Goal: Information Seeking & Learning: Learn about a topic

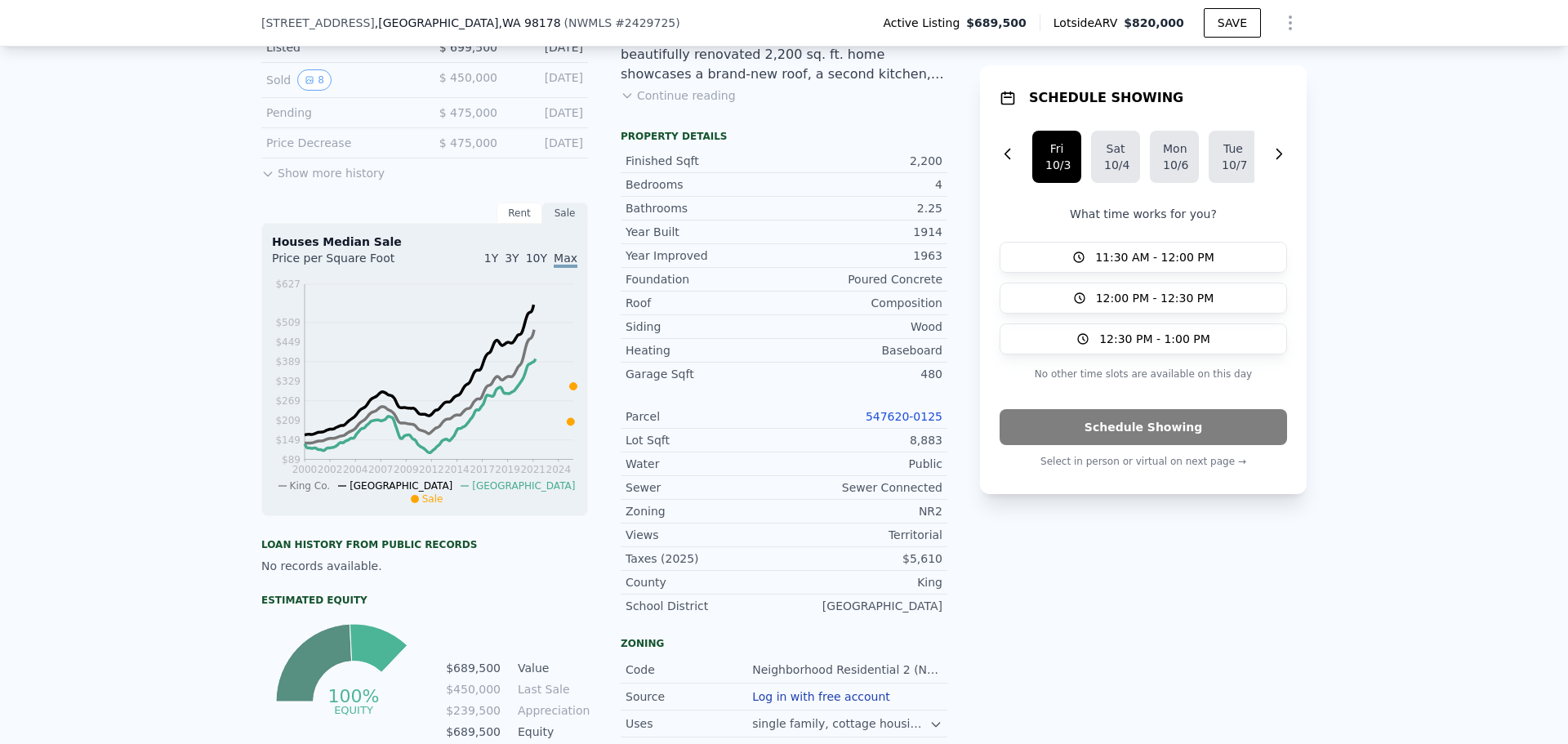
scroll to position [158, 0]
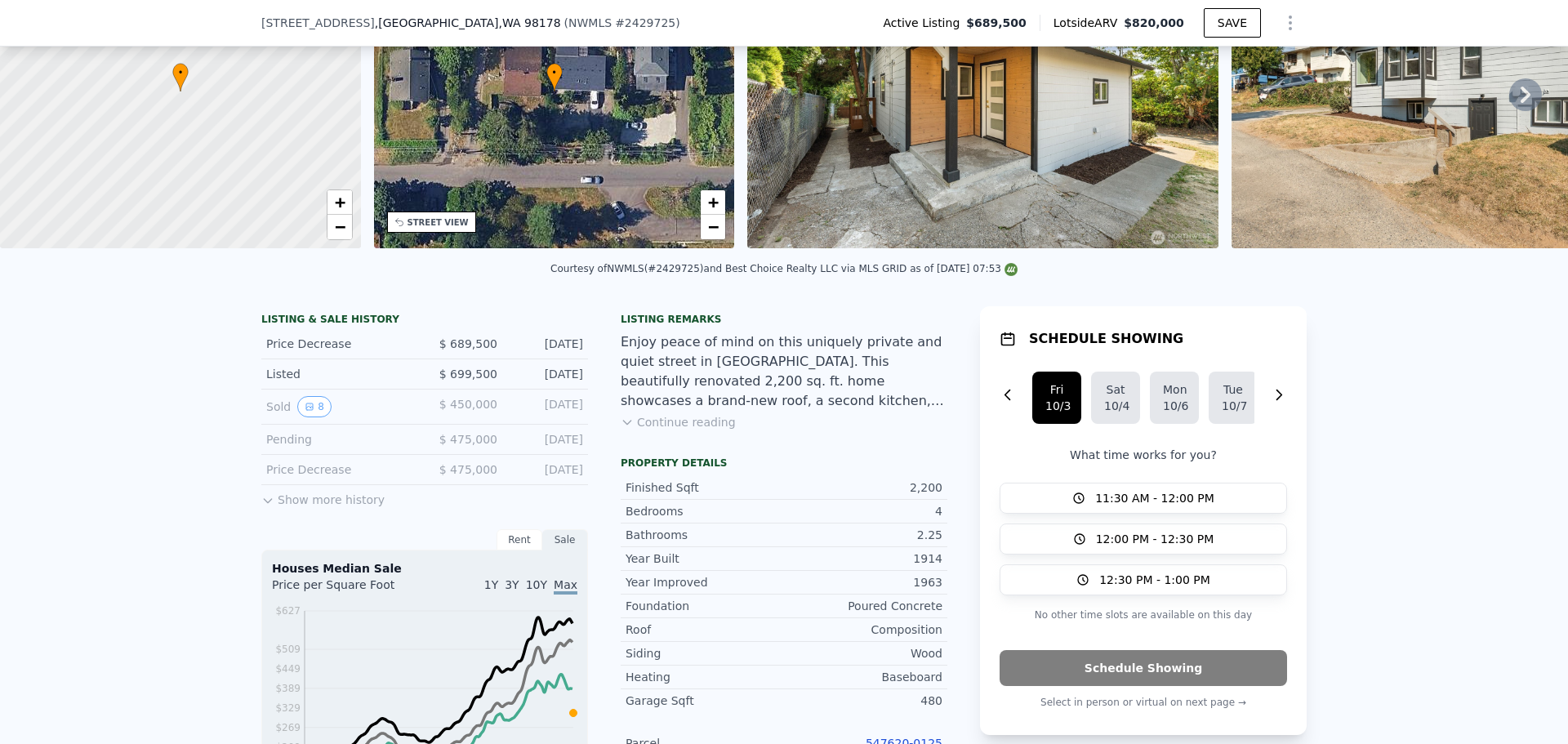
click at [314, 522] on div "LISTING & SALE HISTORY Price Decrease $ 689,500 [DATE] Listed $ 699,500 [DATE] …" at bounding box center [424, 709] width 326 height 804
click at [307, 508] on button "Show more history" at bounding box center [323, 497] width 124 height 23
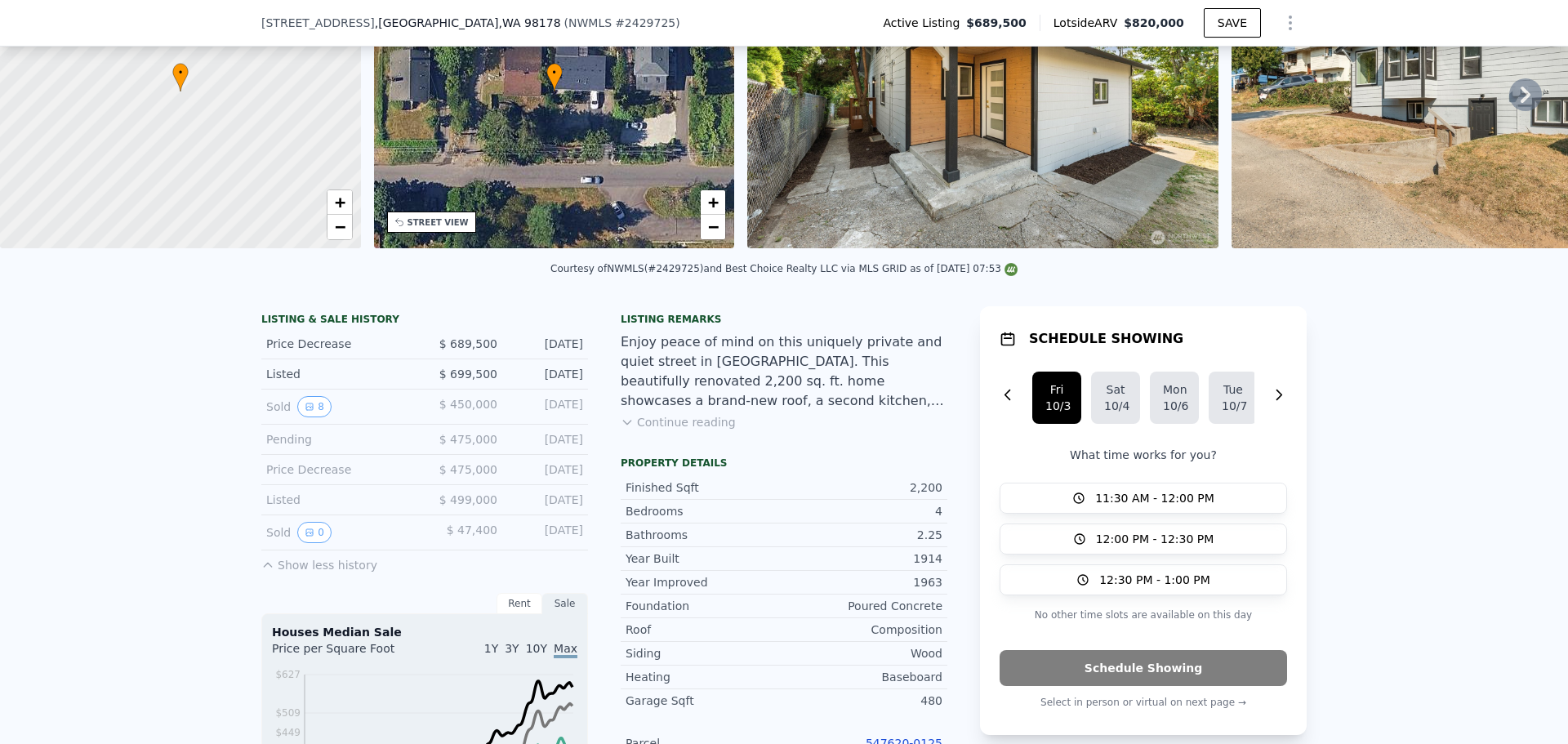
click at [277, 543] on div "Sold 0" at bounding box center [338, 533] width 145 height 21
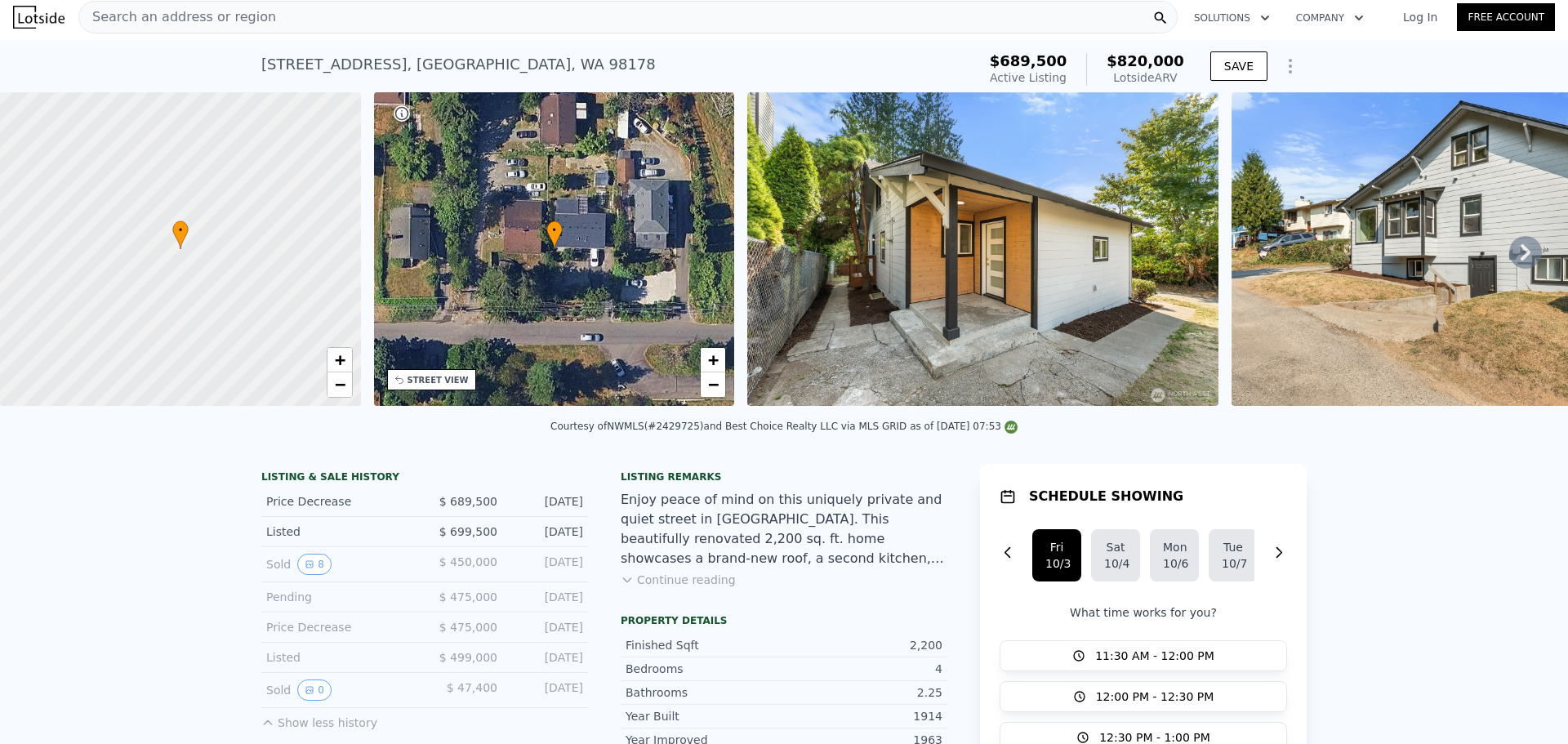
scroll to position [0, 0]
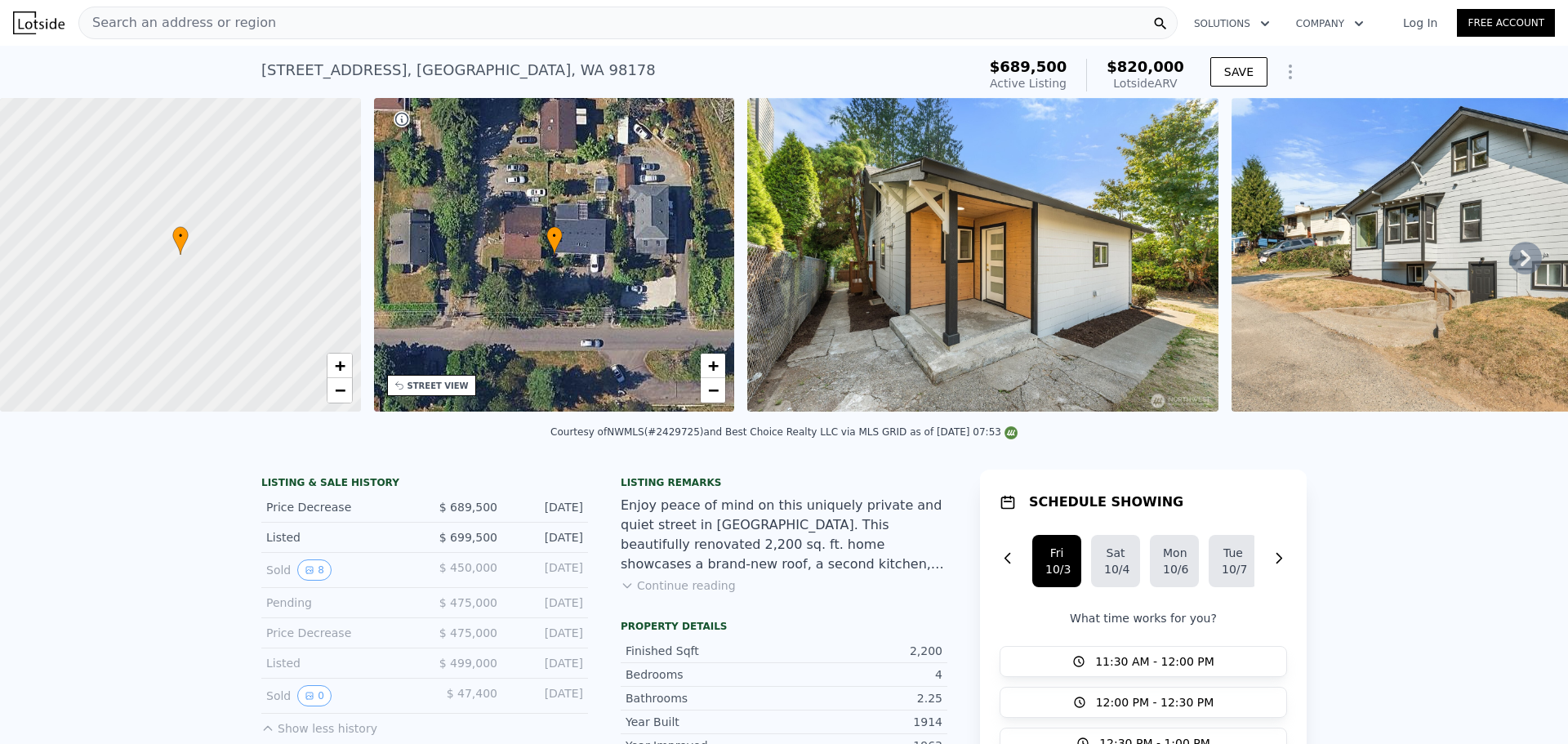
click at [1519, 253] on icon at bounding box center [1525, 258] width 33 height 33
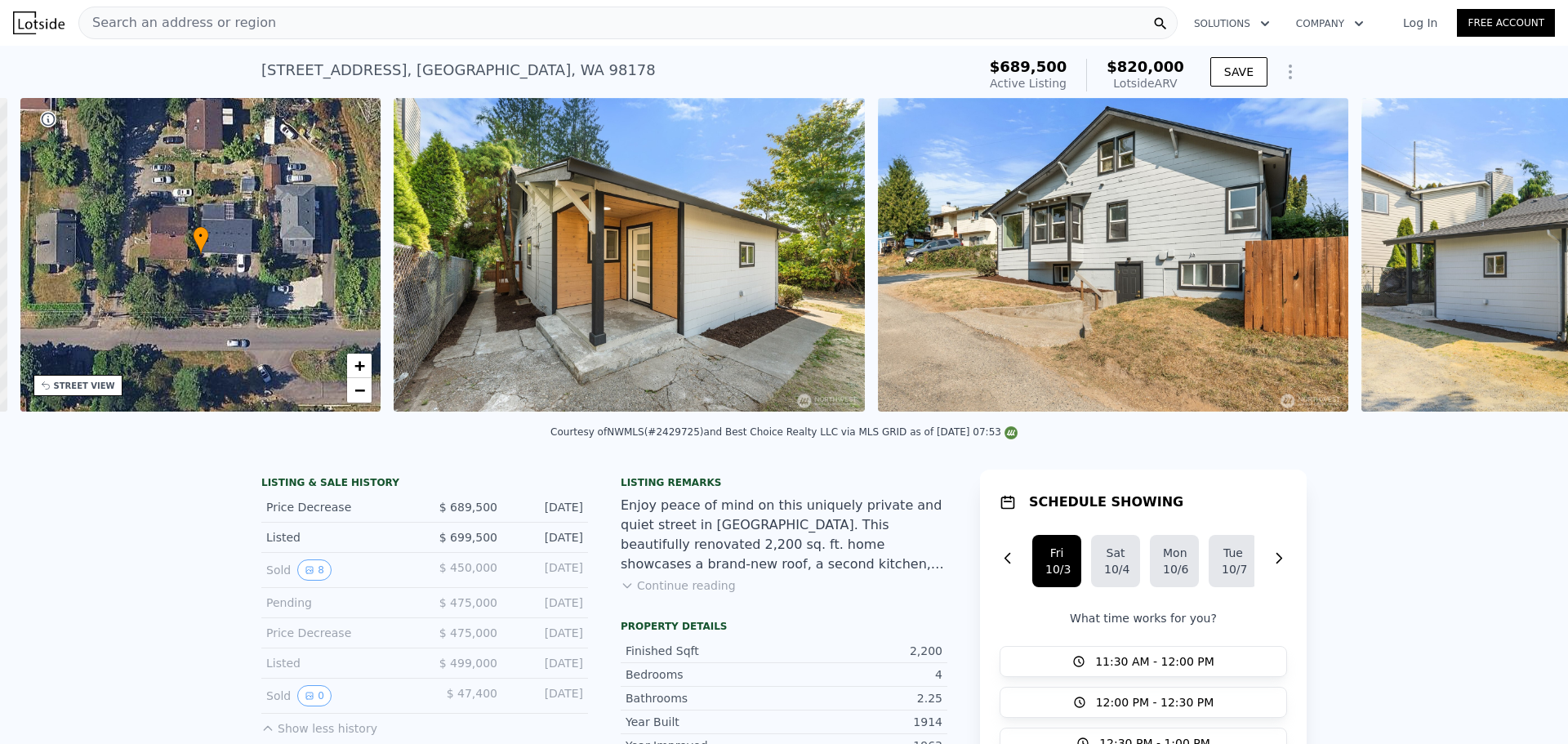
scroll to position [0, 380]
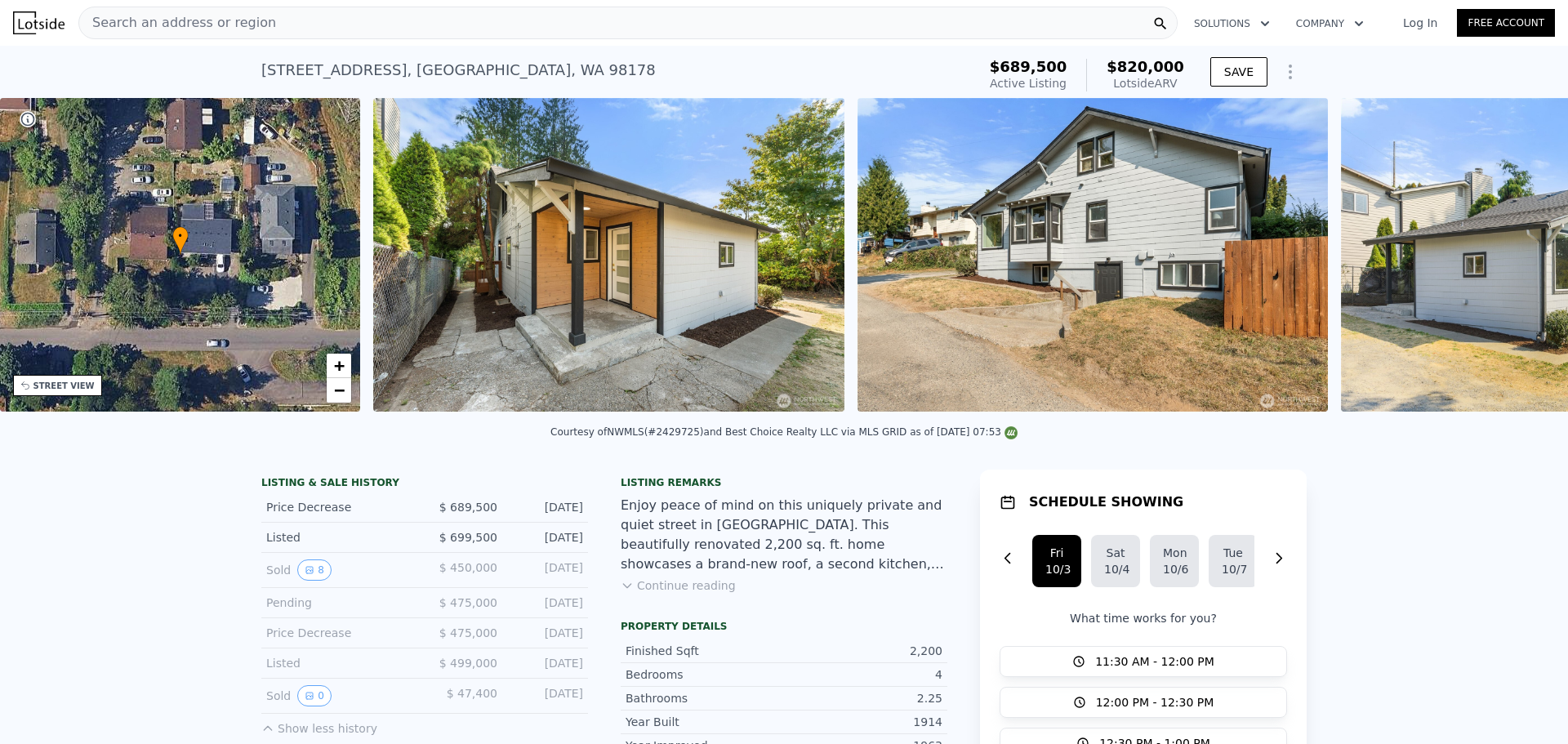
click at [1519, 253] on div "• + − • + − STREET VIEW Loading... SATELLITE VIEW" at bounding box center [784, 258] width 1568 height 320
click at [1520, 261] on icon at bounding box center [1524, 258] width 9 height 16
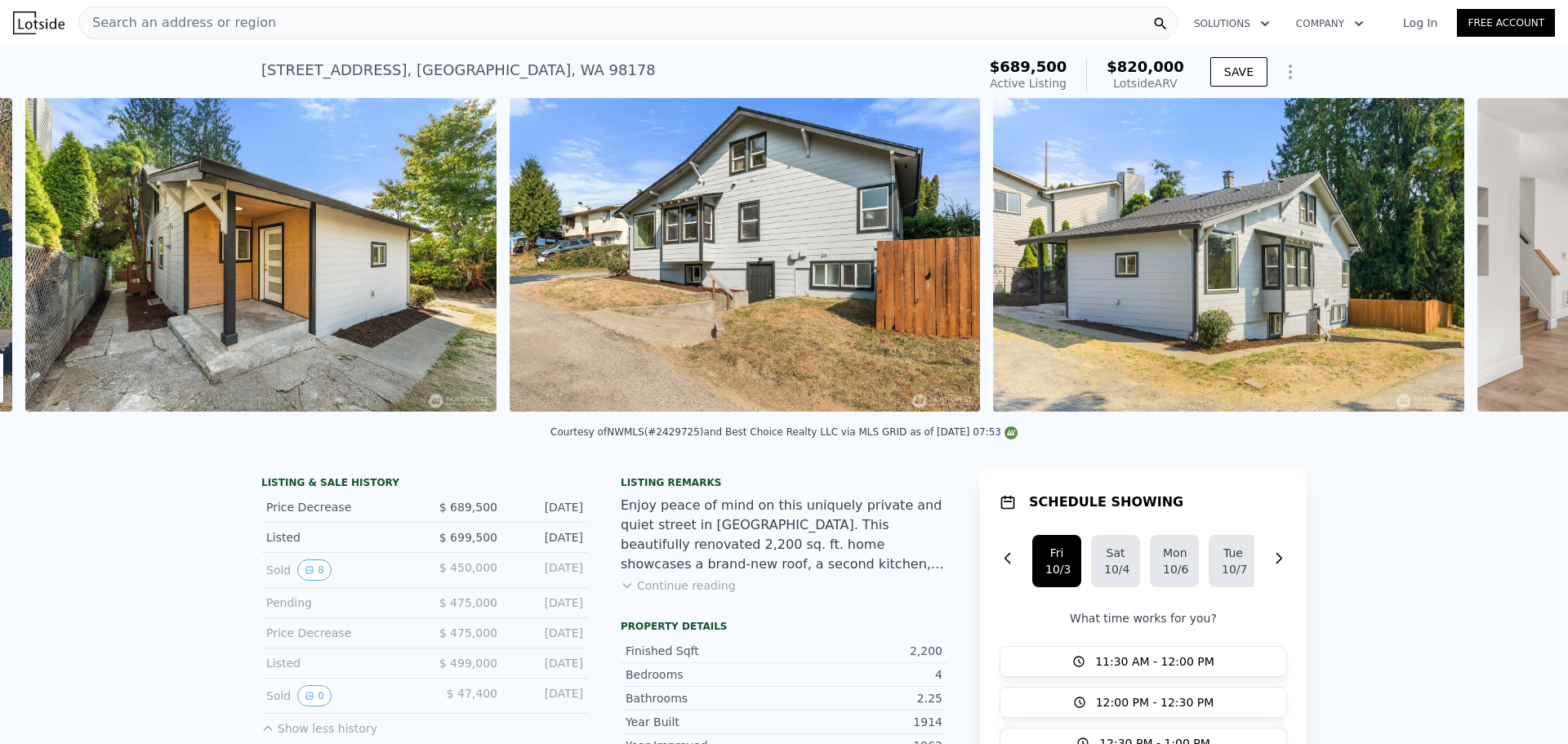
scroll to position [0, 747]
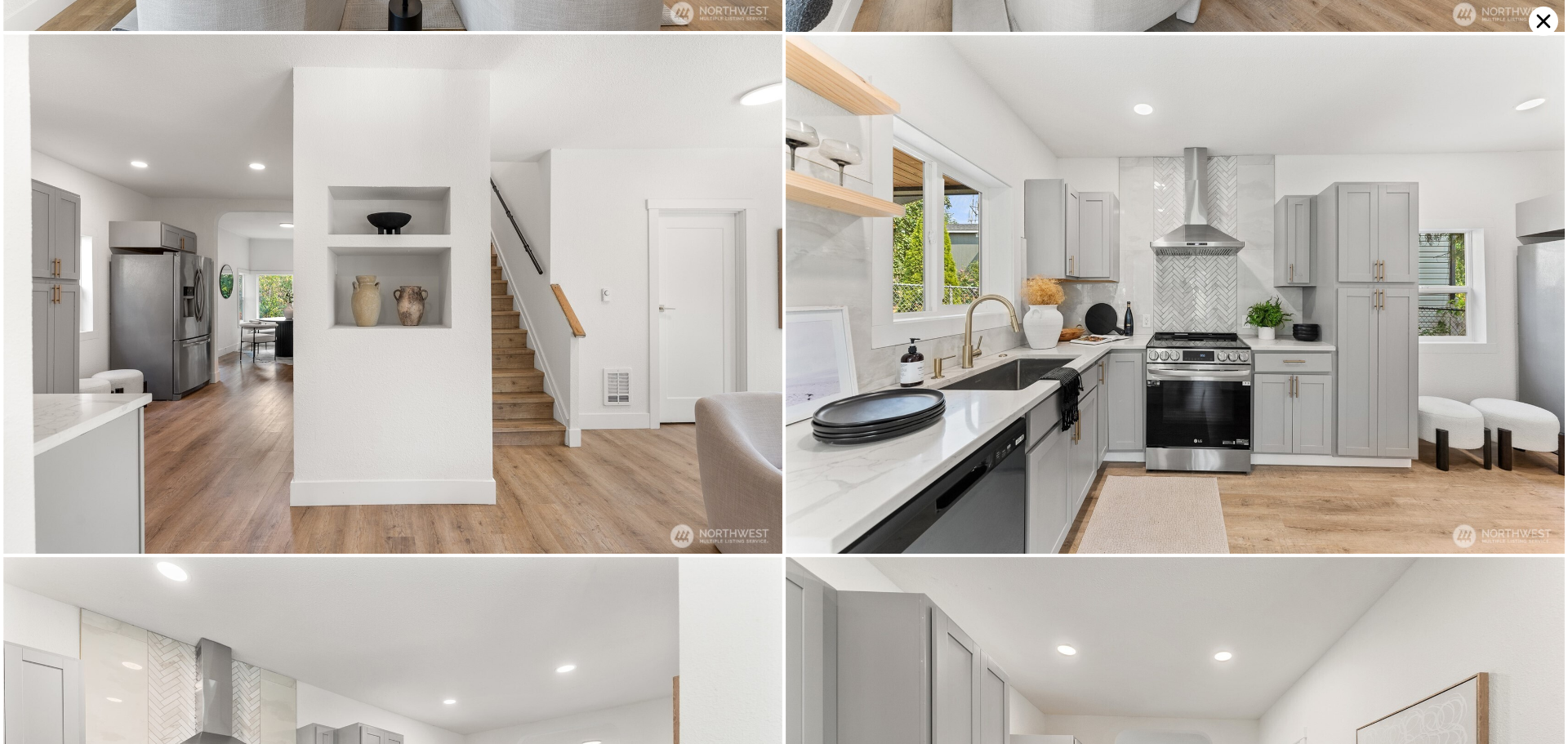
scroll to position [2072, 0]
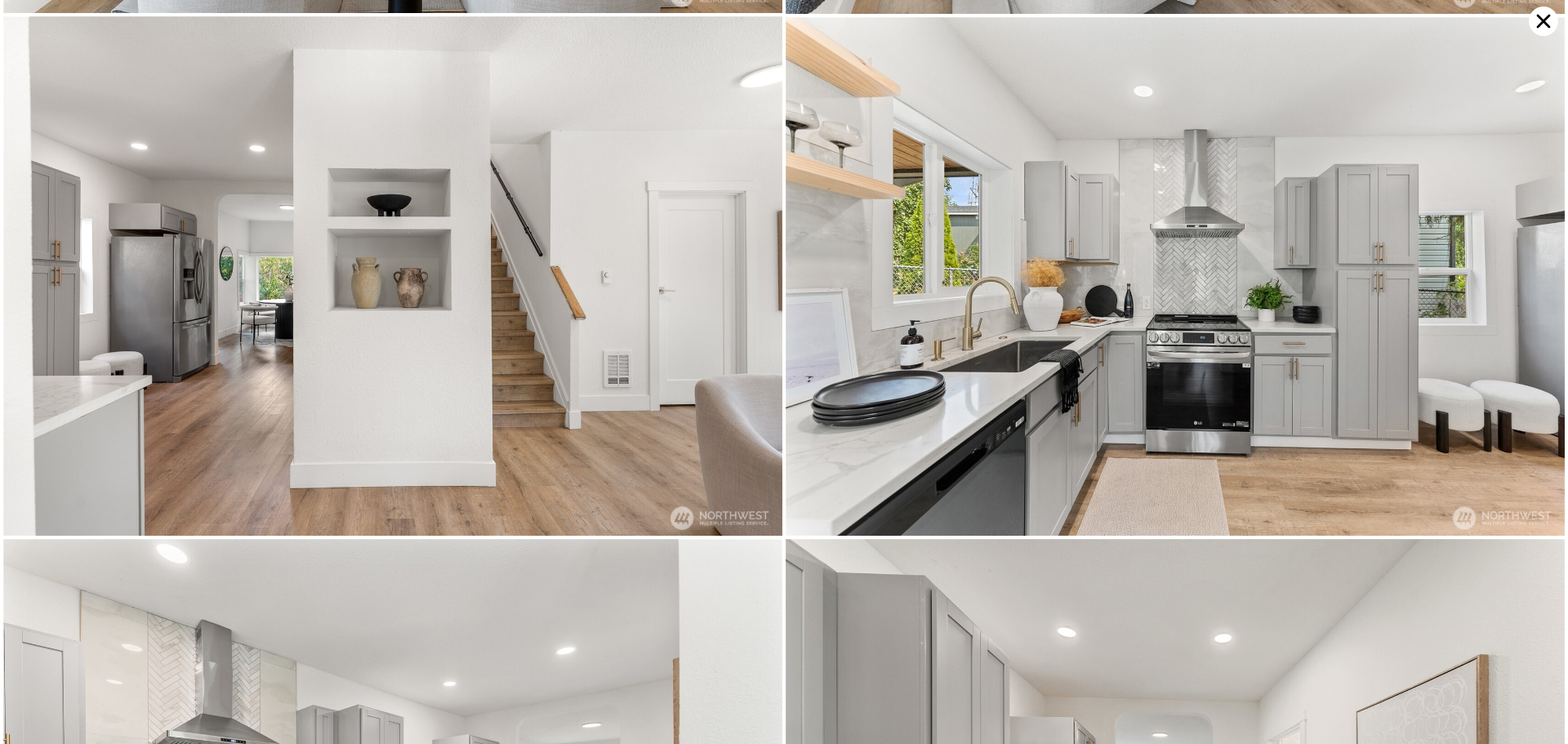
click at [1545, 24] on icon at bounding box center [1543, 21] width 14 height 14
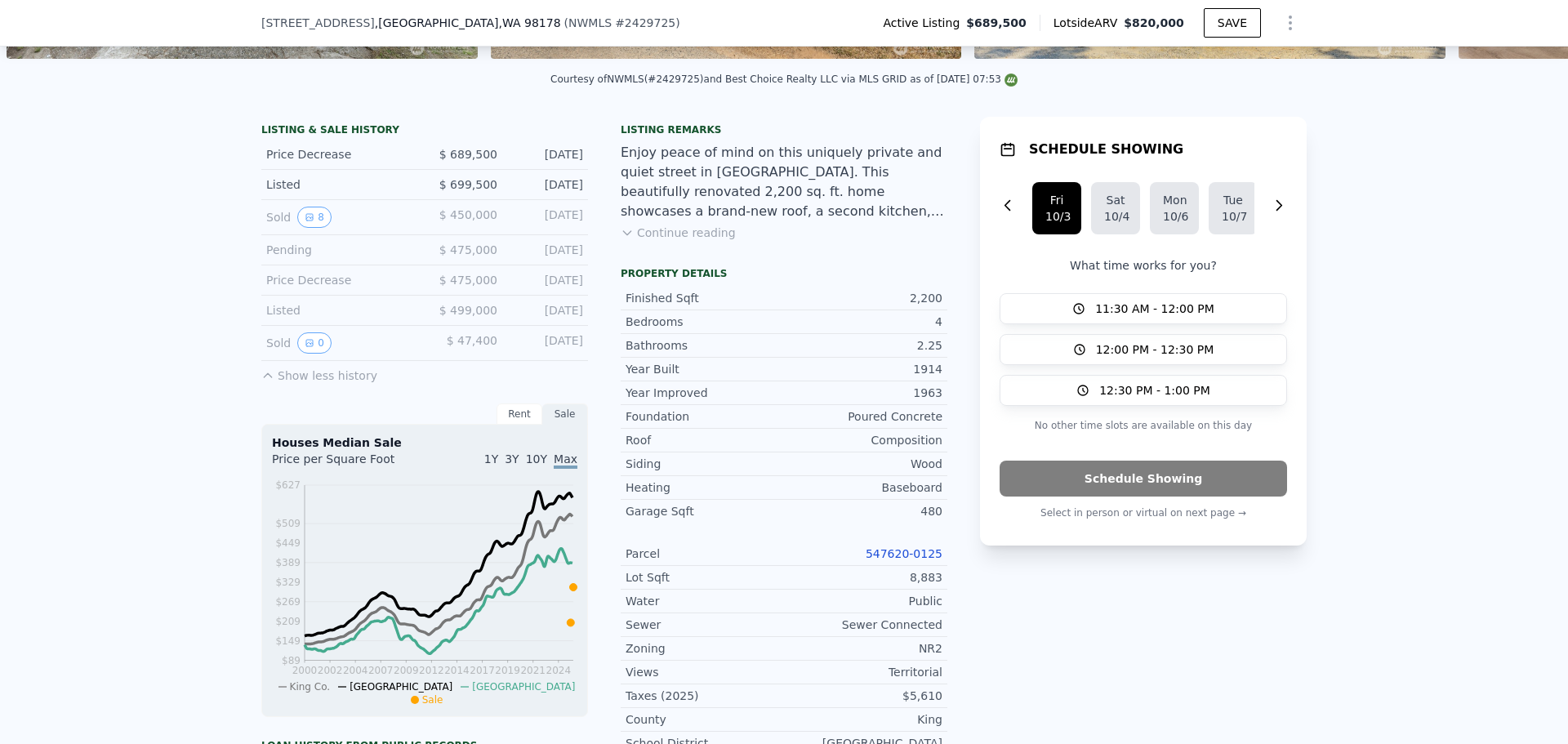
scroll to position [321, 0]
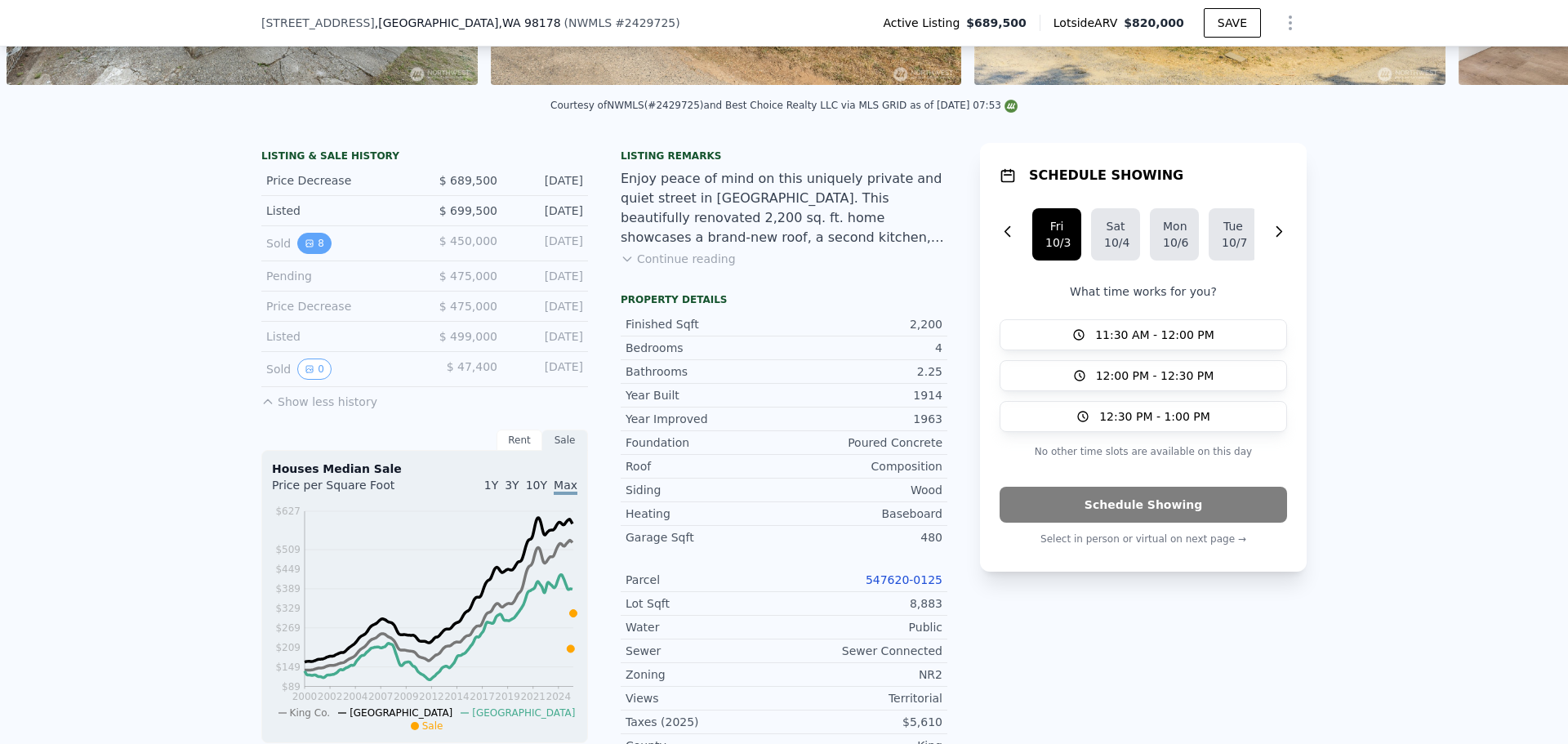
click at [311, 254] on button "8" at bounding box center [314, 243] width 34 height 21
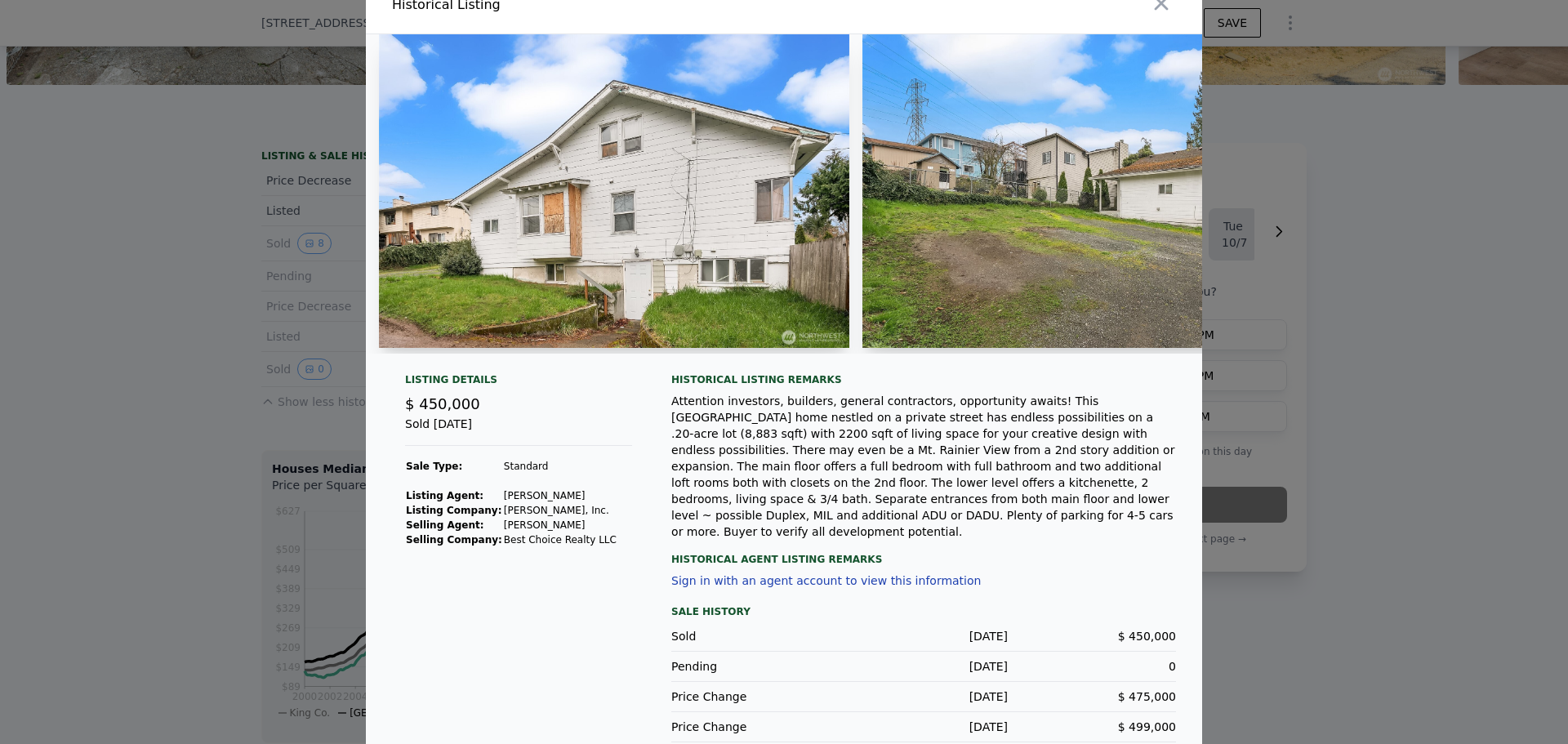
scroll to position [43, 0]
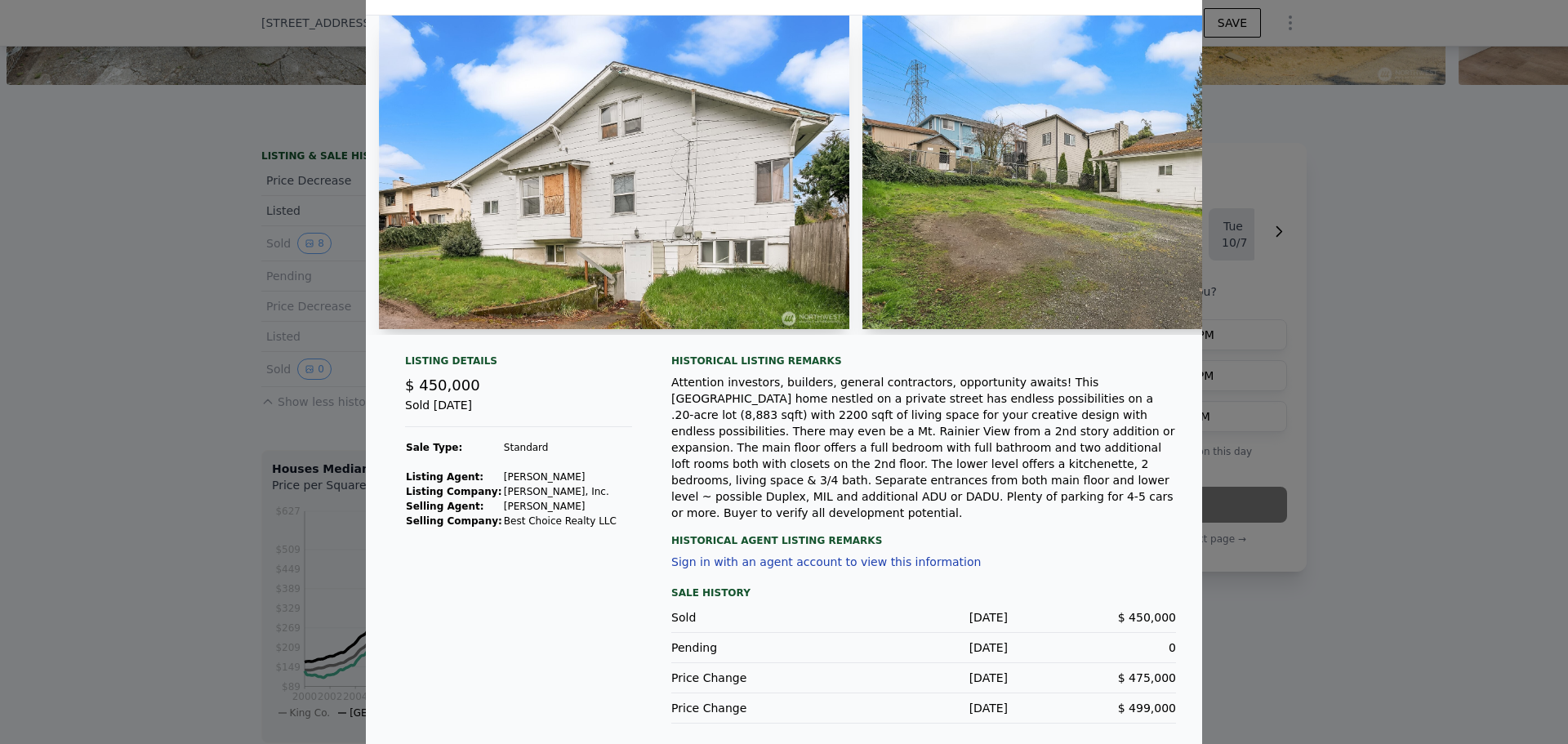
click at [214, 433] on div at bounding box center [784, 372] width 1568 height 744
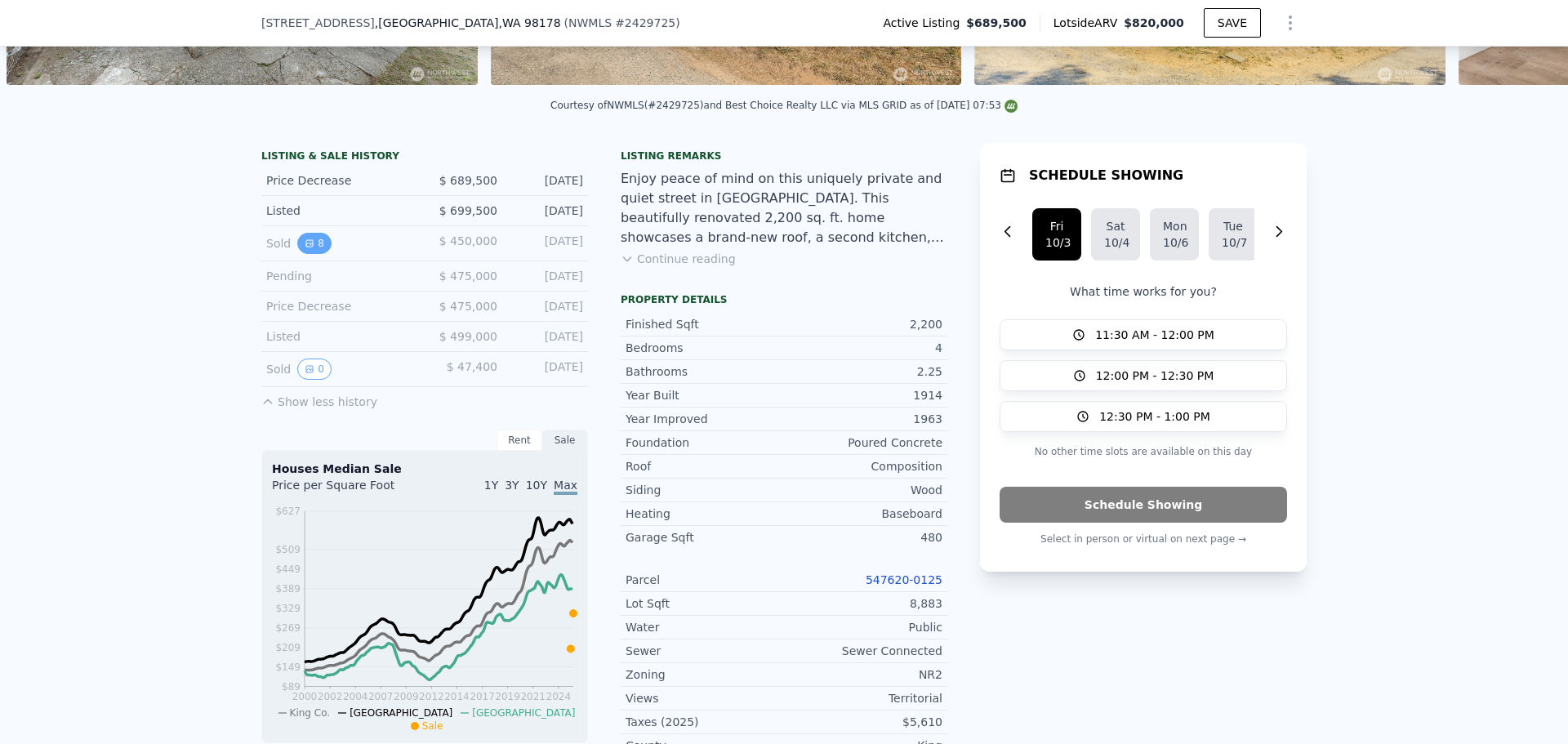
drag, startPoint x: 307, startPoint y: 256, endPoint x: 294, endPoint y: 247, distance: 15.8
click at [297, 247] on button "8" at bounding box center [314, 243] width 34 height 21
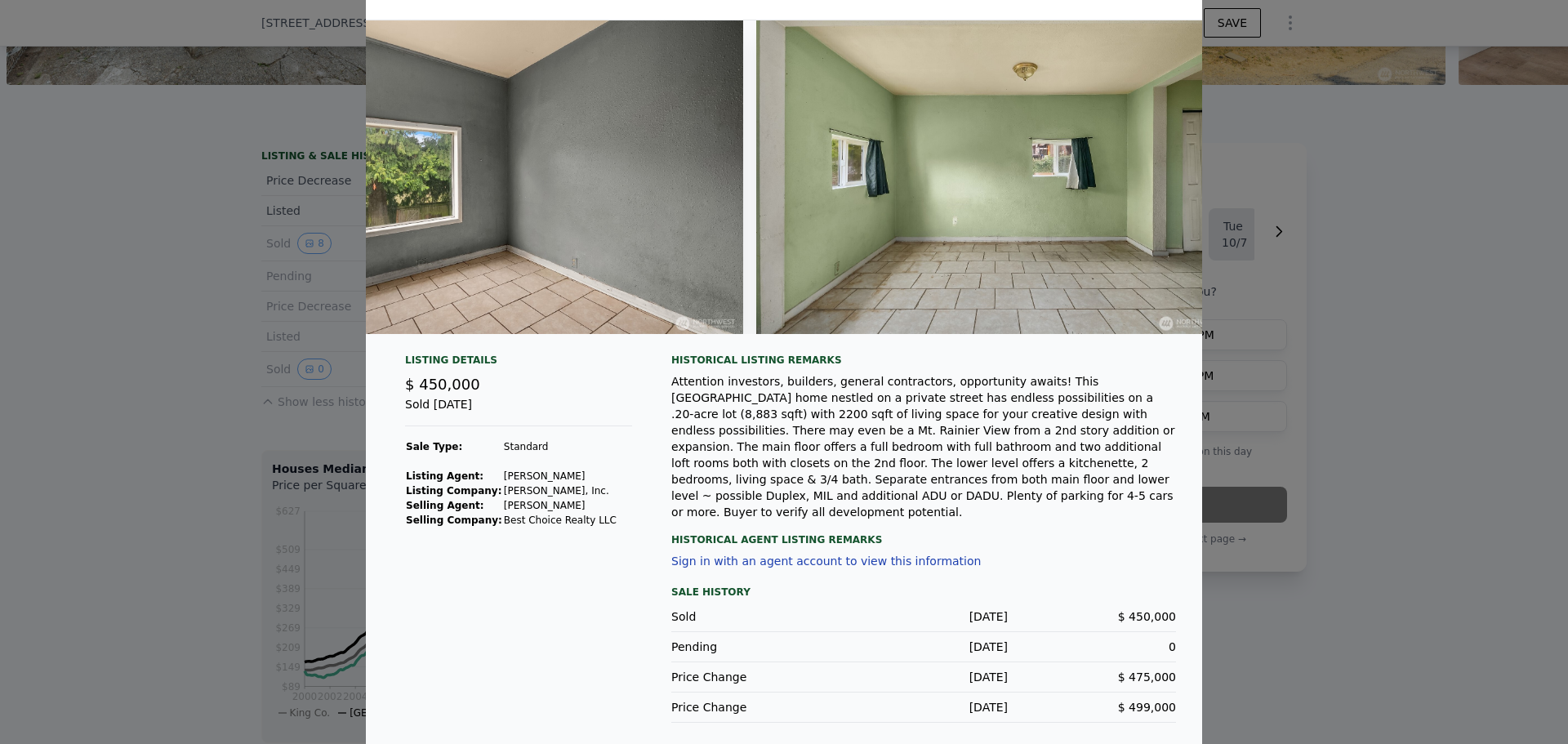
scroll to position [0, 3058]
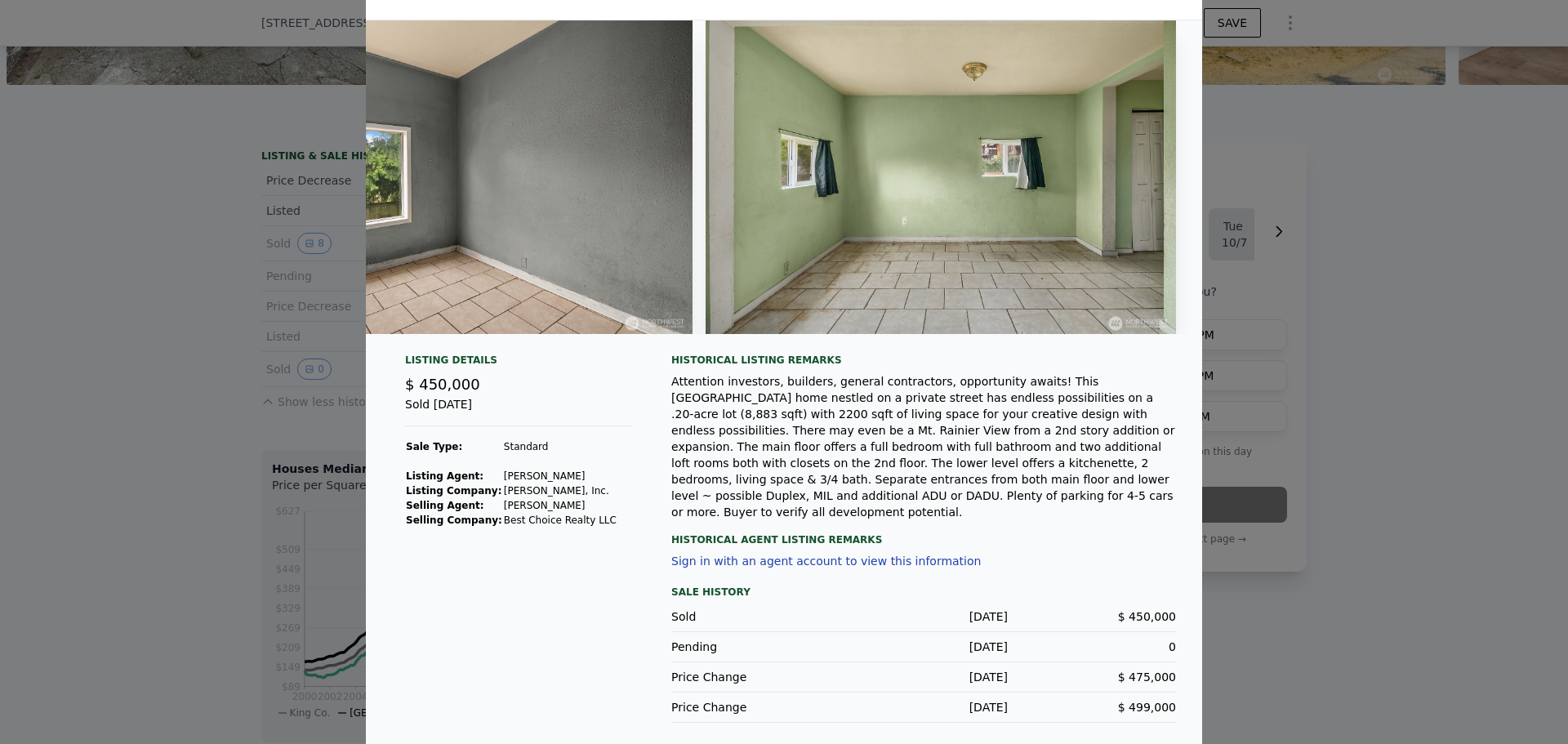
click at [746, 490] on div "Attention investors, builders, general contractors, opportunity awaits! This [G…" at bounding box center [924, 447] width 505 height 147
click at [886, 364] on div "Listing Details $ 450,000 Sold [DATE] Sale Type: Standard Listing Agent: [PERSO…" at bounding box center [784, 385] width 836 height 729
click at [888, 342] on div at bounding box center [784, 184] width 836 height 326
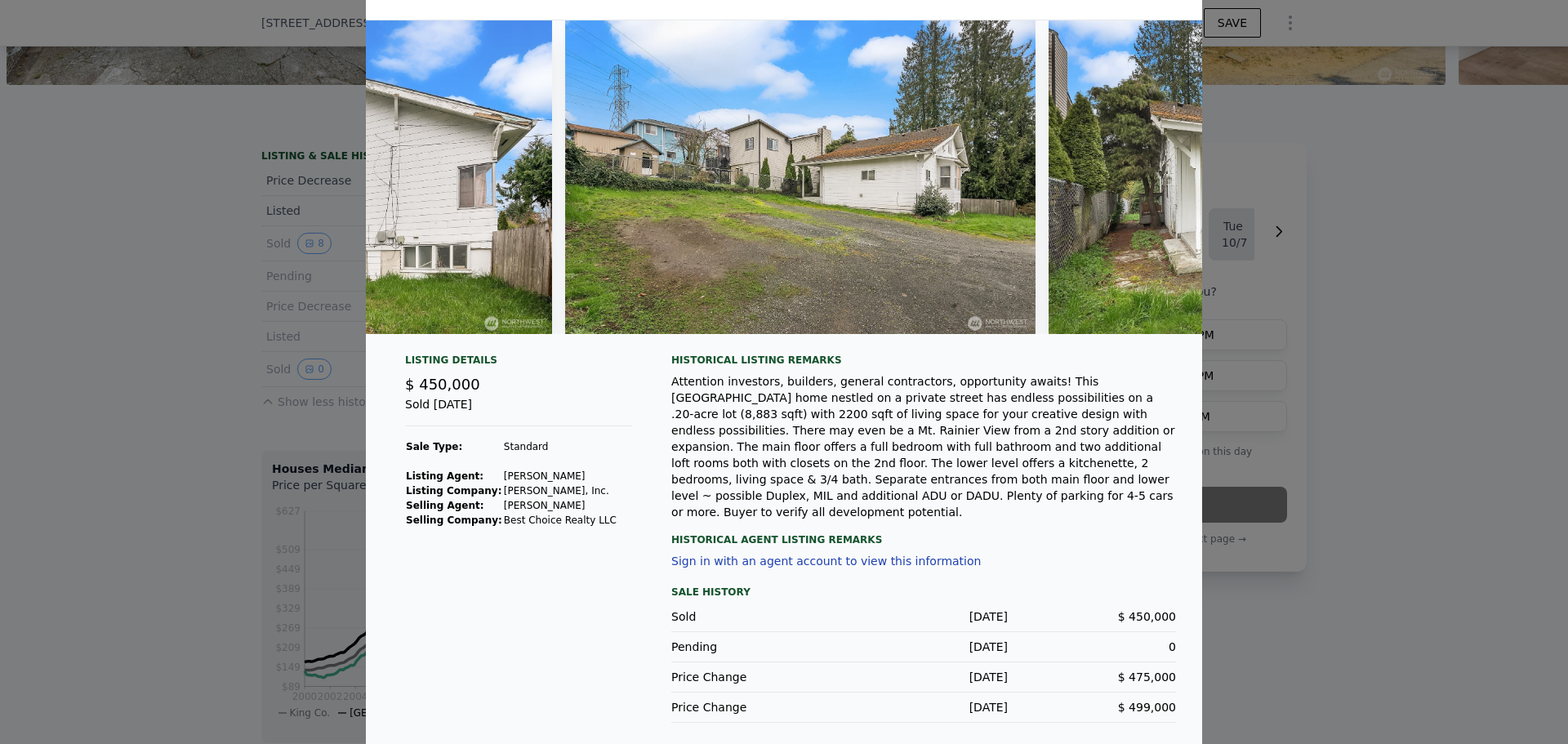
scroll to position [0, 0]
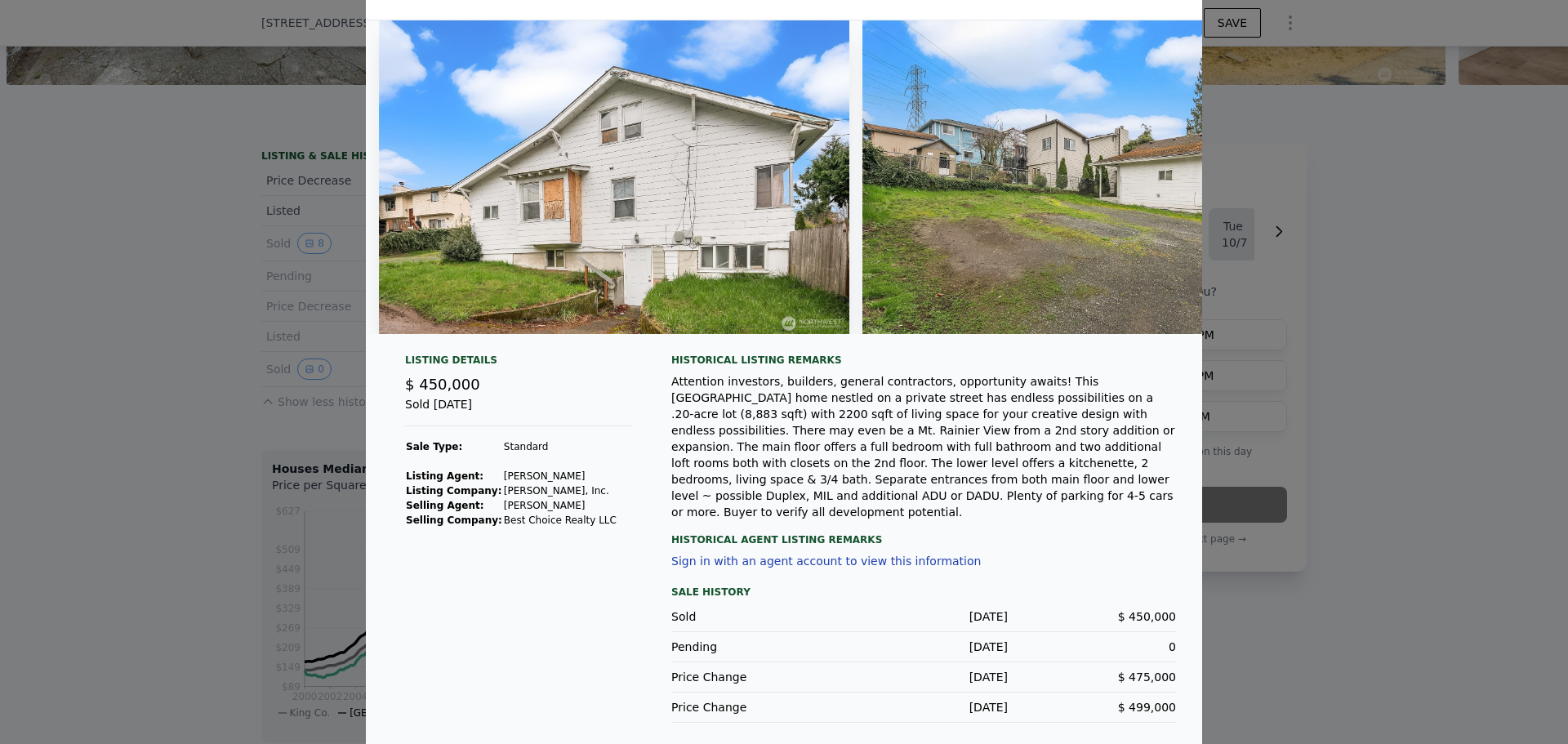
click at [160, 378] on div at bounding box center [784, 372] width 1568 height 744
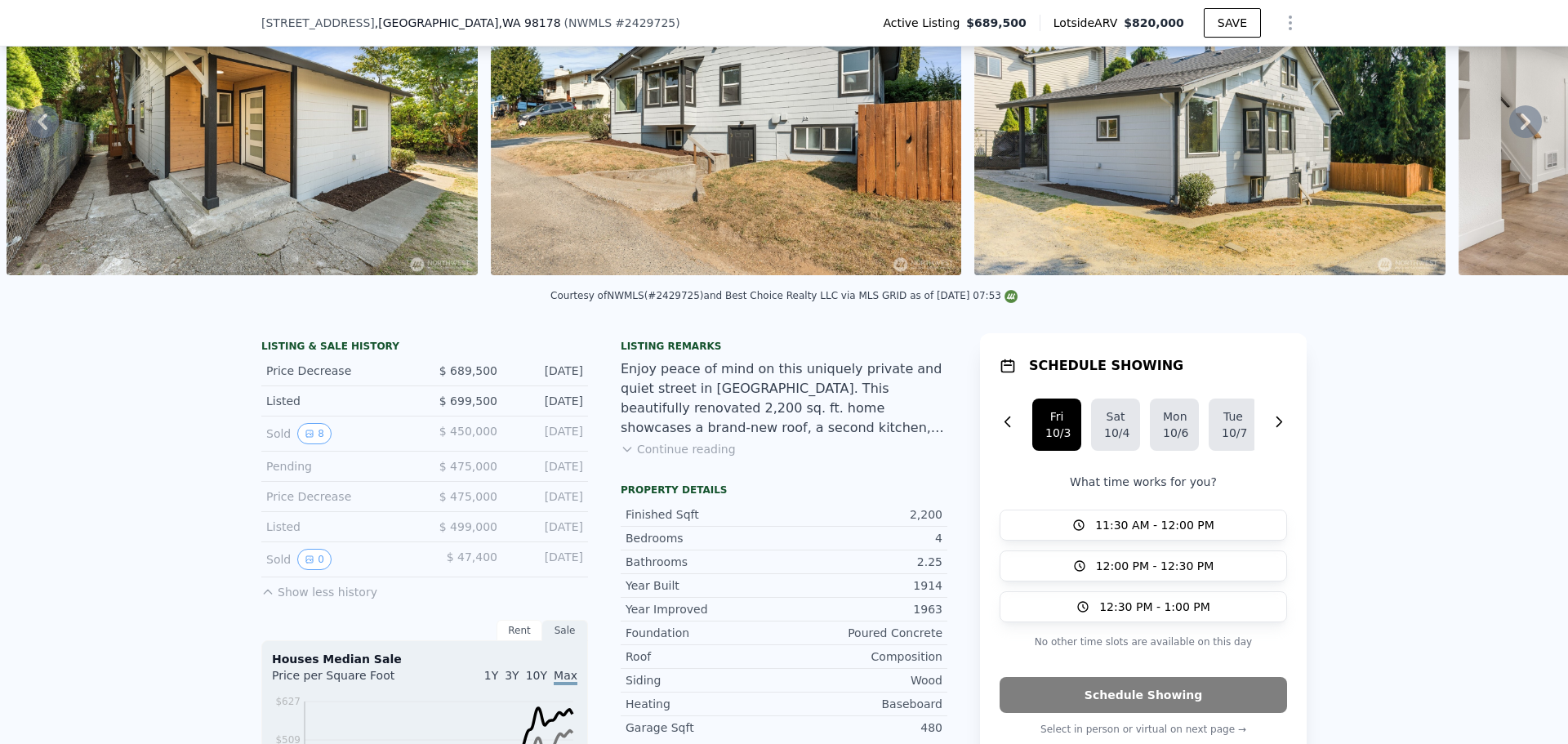
scroll to position [245, 0]
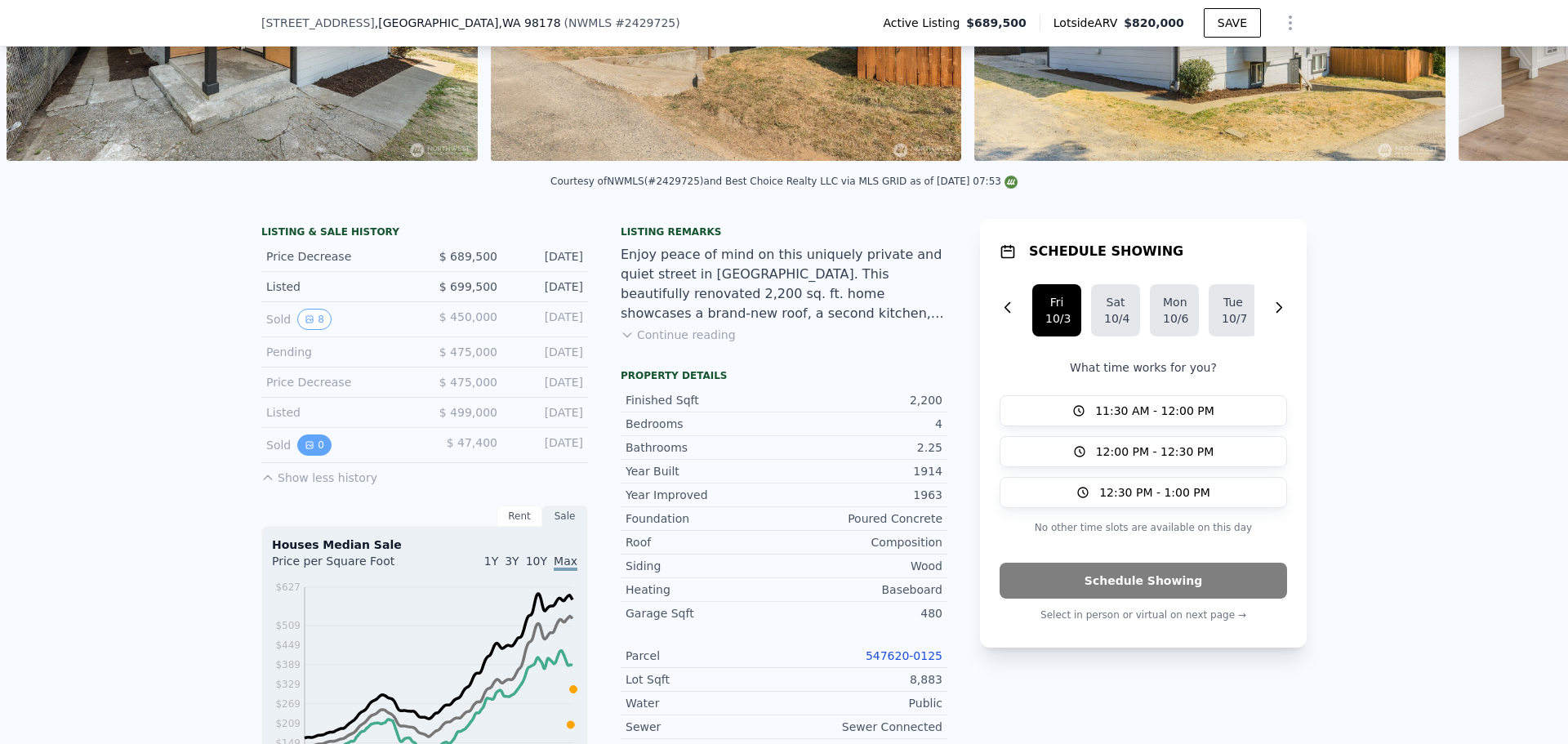
click at [313, 456] on button "0" at bounding box center [314, 445] width 34 height 21
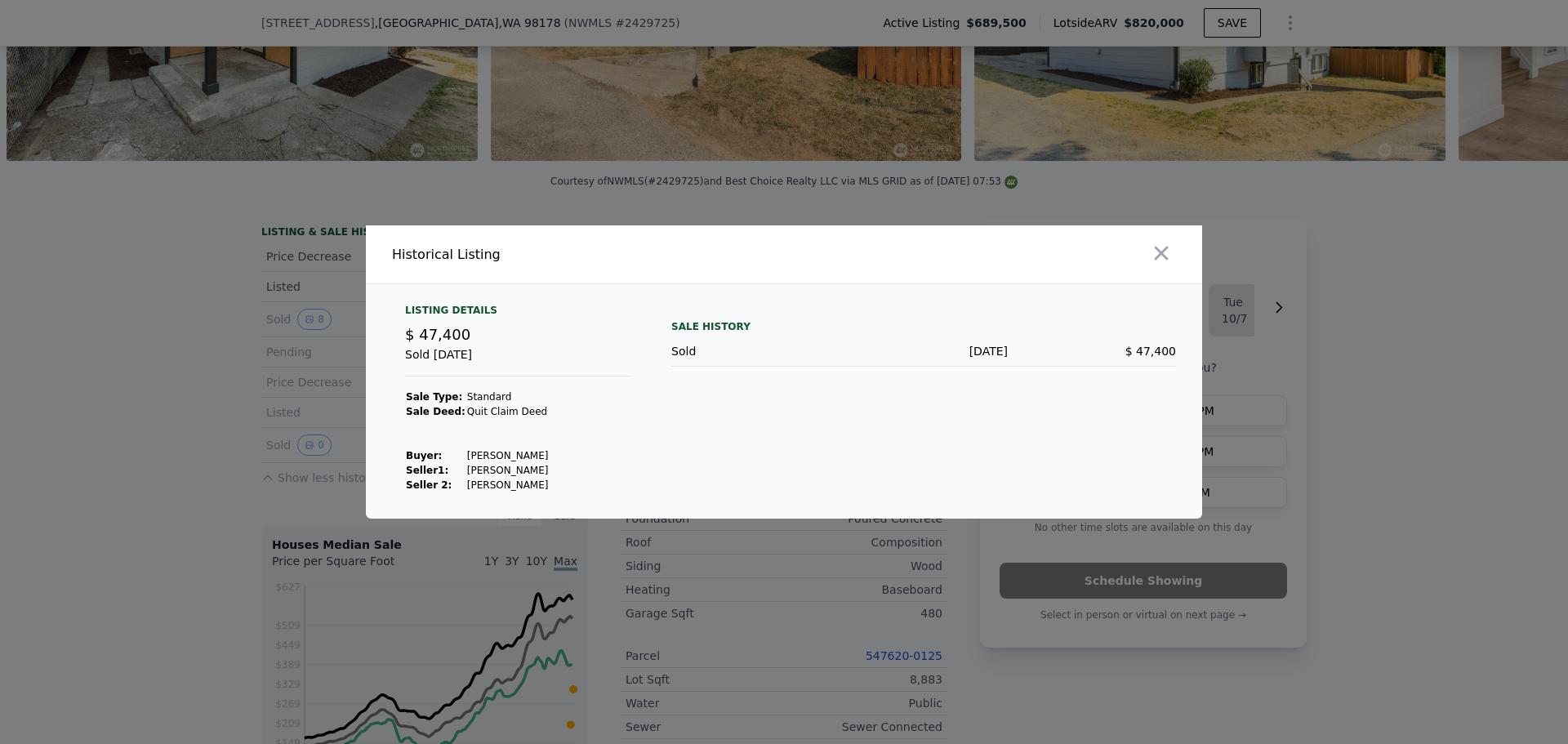
click at [159, 437] on div at bounding box center [784, 372] width 1568 height 744
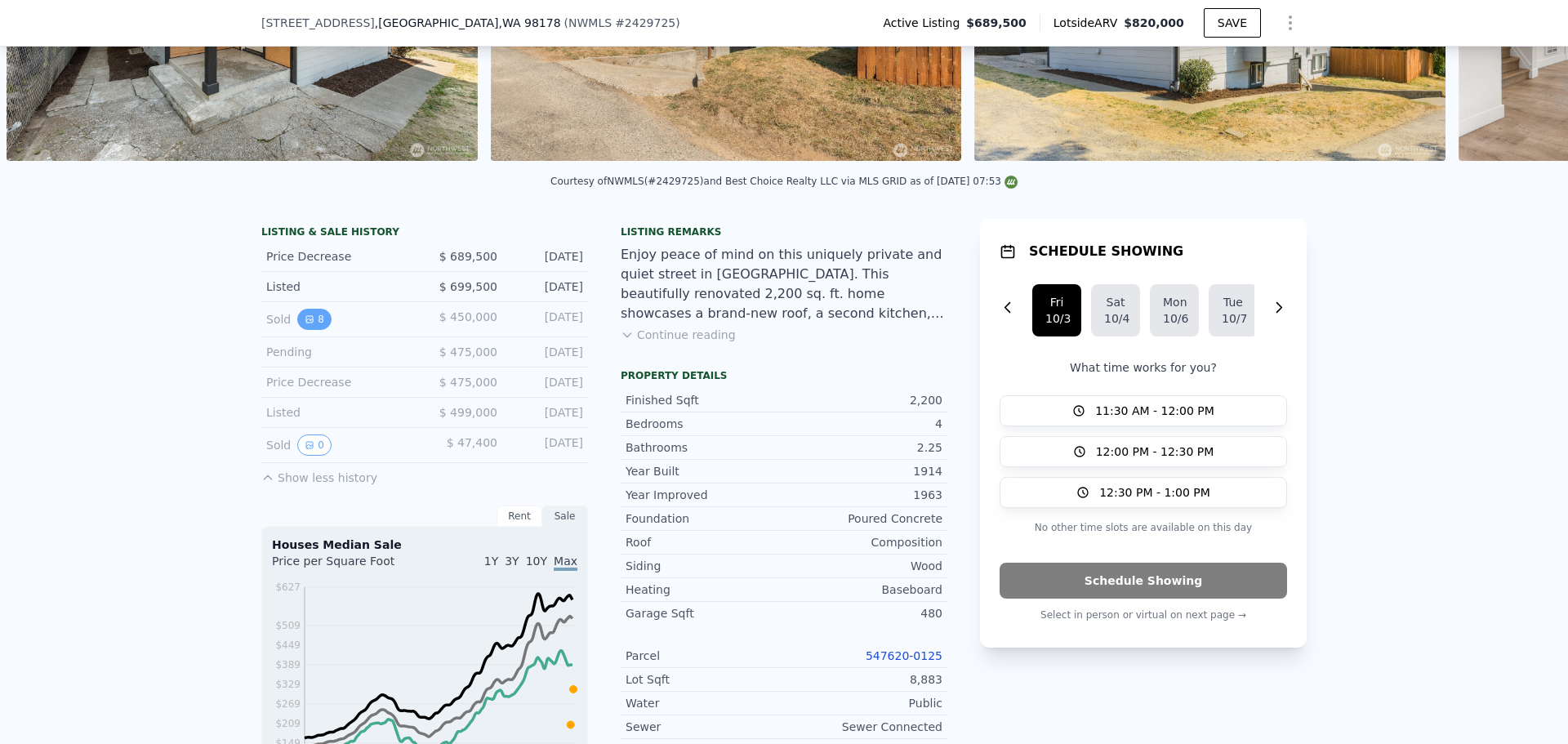
click at [307, 326] on button "8" at bounding box center [314, 319] width 34 height 21
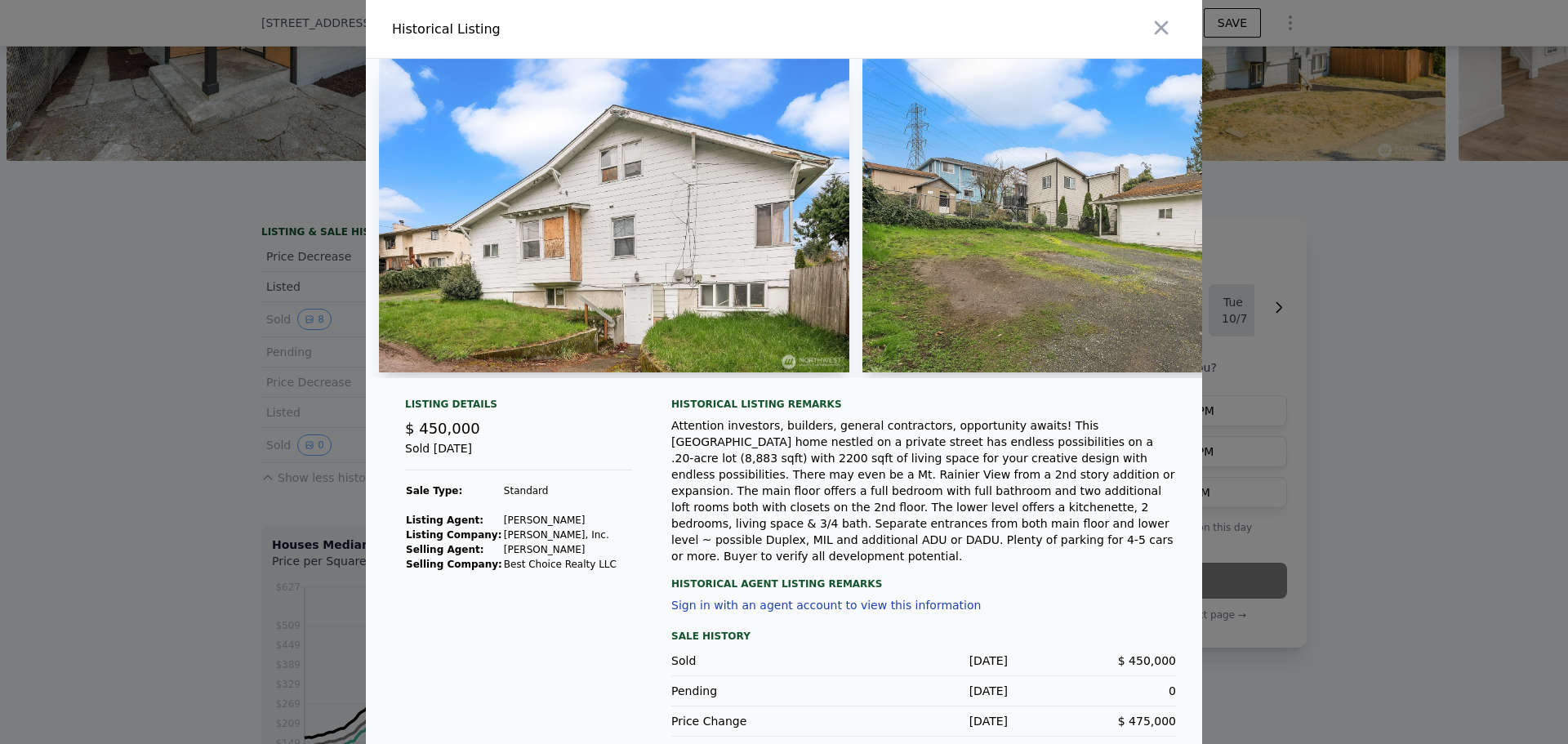
click at [147, 459] on div at bounding box center [784, 372] width 1568 height 744
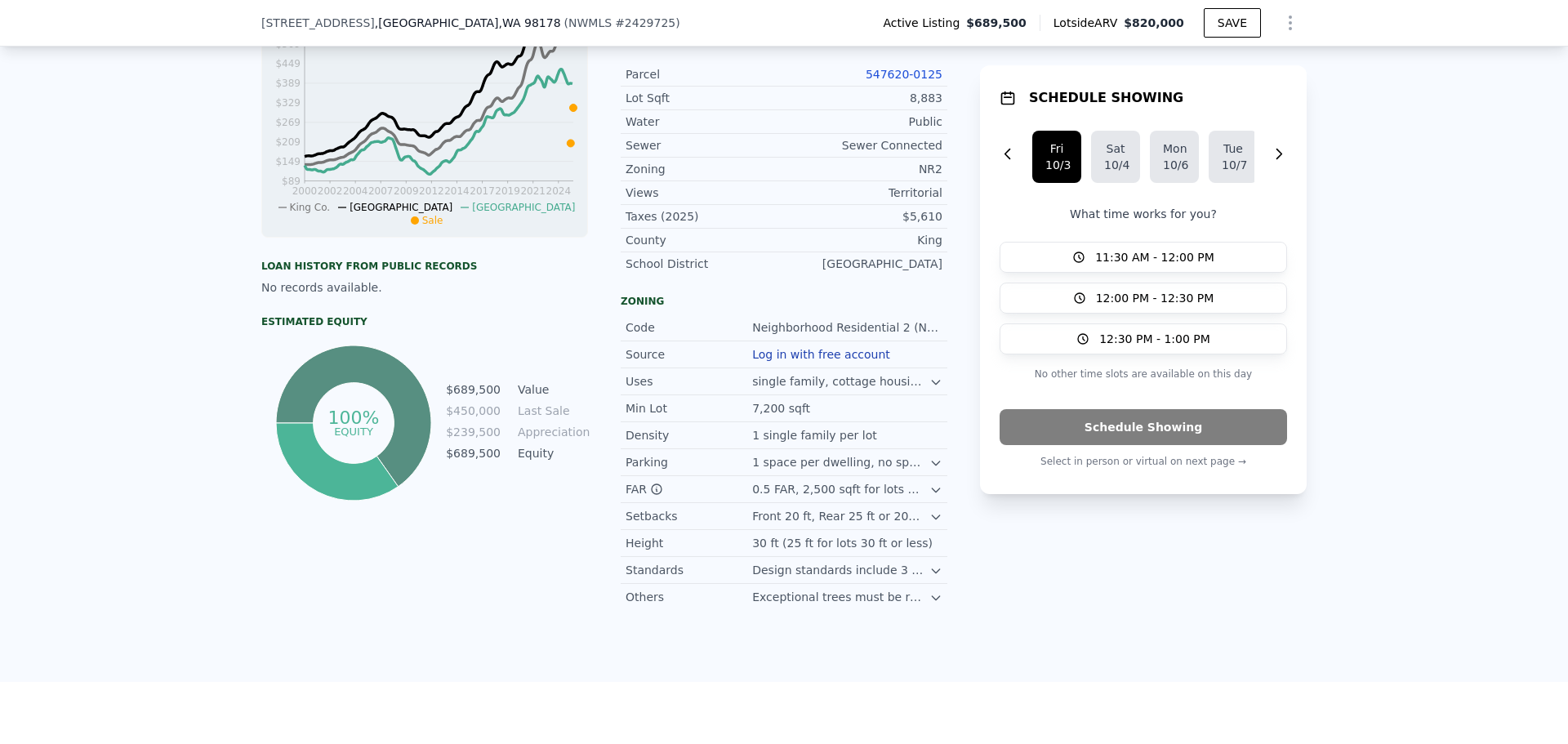
scroll to position [817, 0]
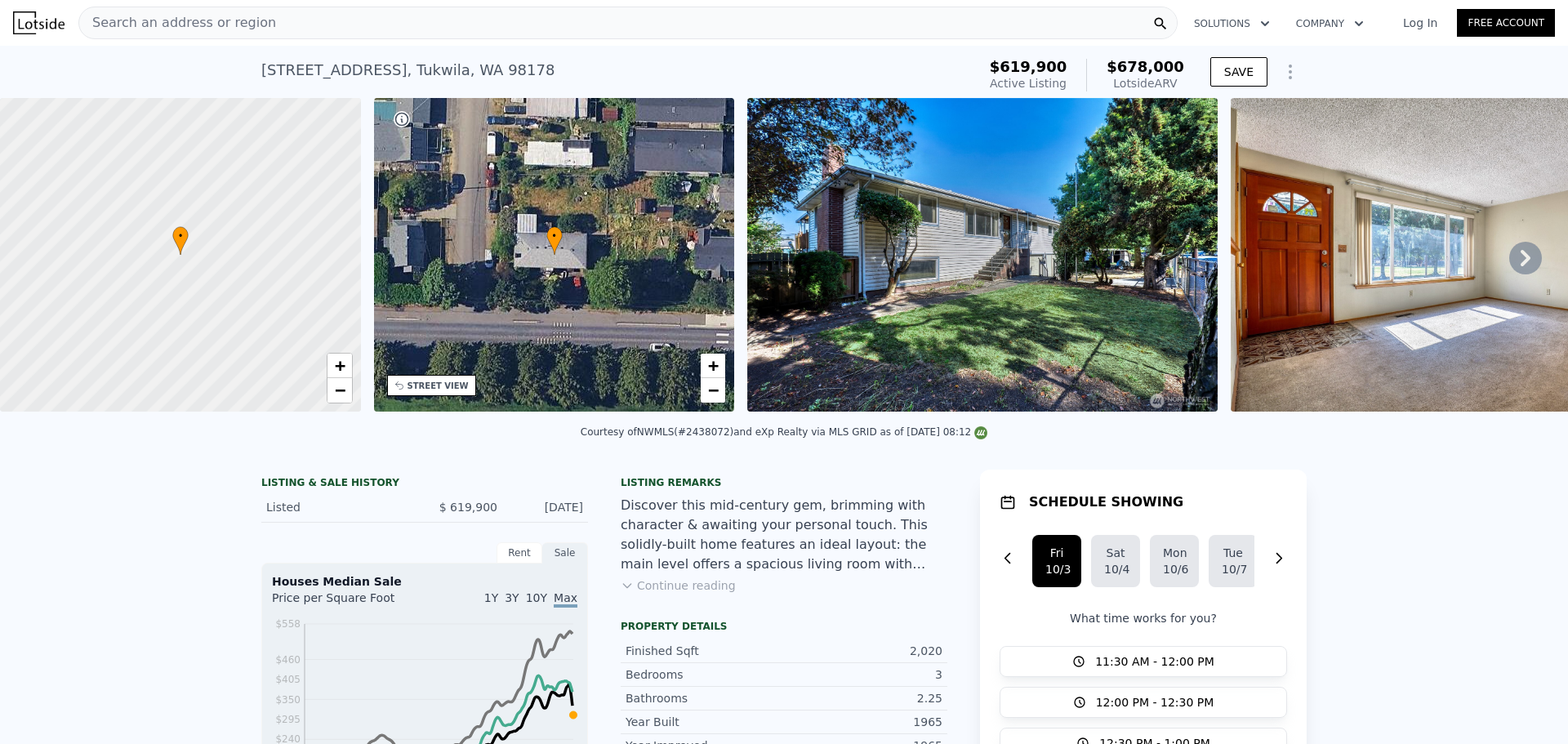
click at [610, 289] on div "• + −" at bounding box center [554, 254] width 361 height 314
click at [1509, 257] on icon at bounding box center [1525, 258] width 33 height 33
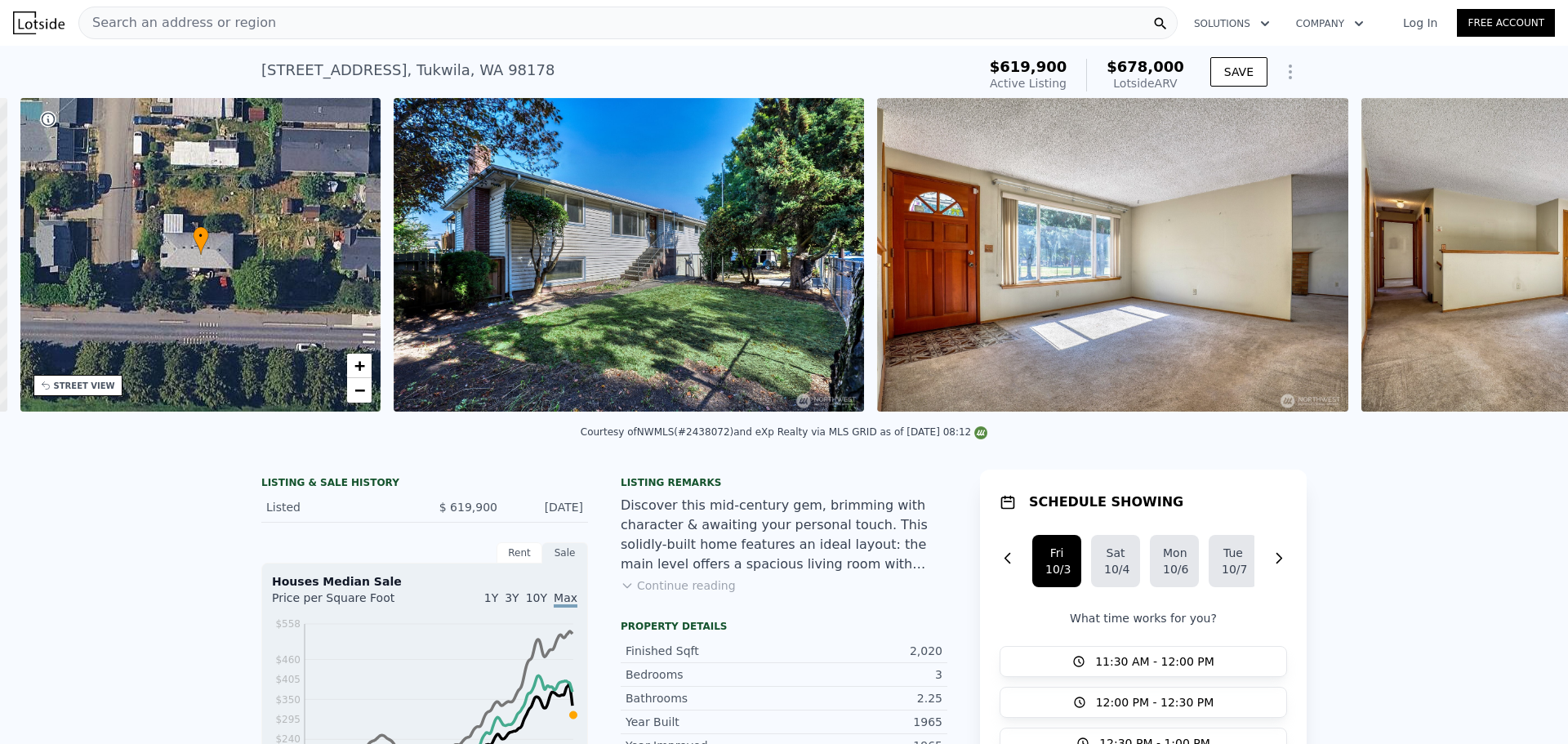
scroll to position [0, 380]
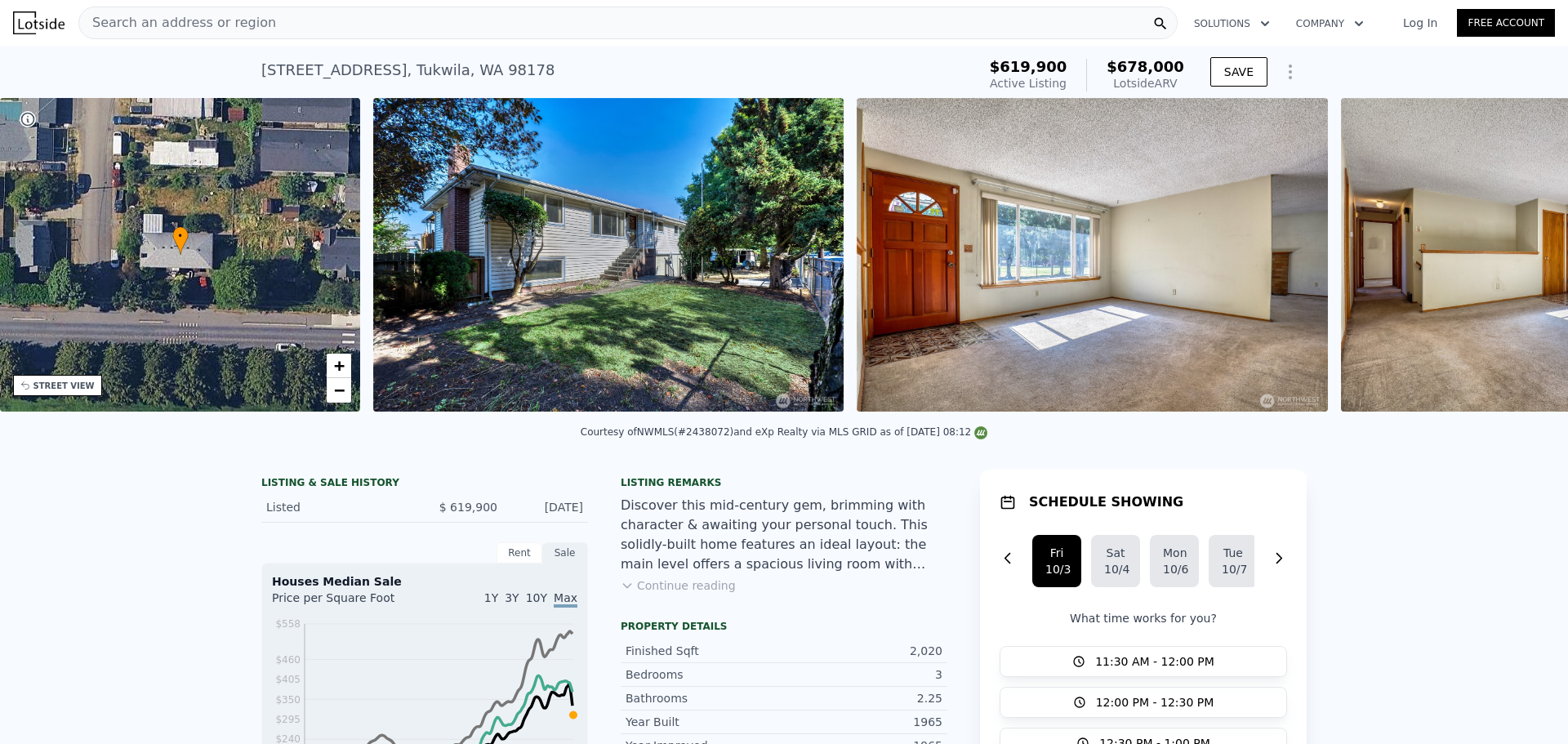
click at [1504, 259] on div "• + − • + − STREET VIEW Loading... SATELLITE VIEW" at bounding box center [784, 258] width 1568 height 320
click at [1509, 262] on icon at bounding box center [1525, 258] width 33 height 33
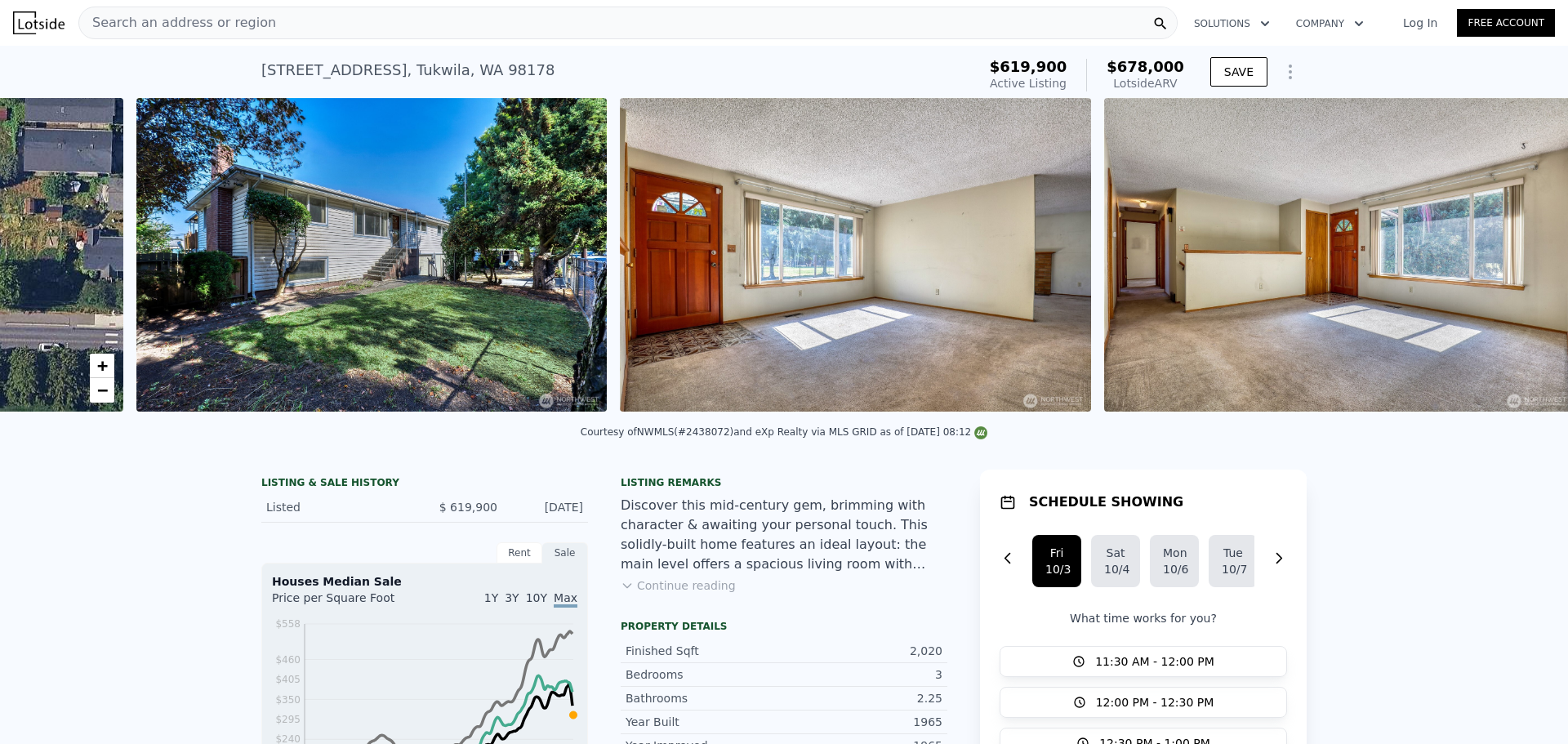
scroll to position [0, 747]
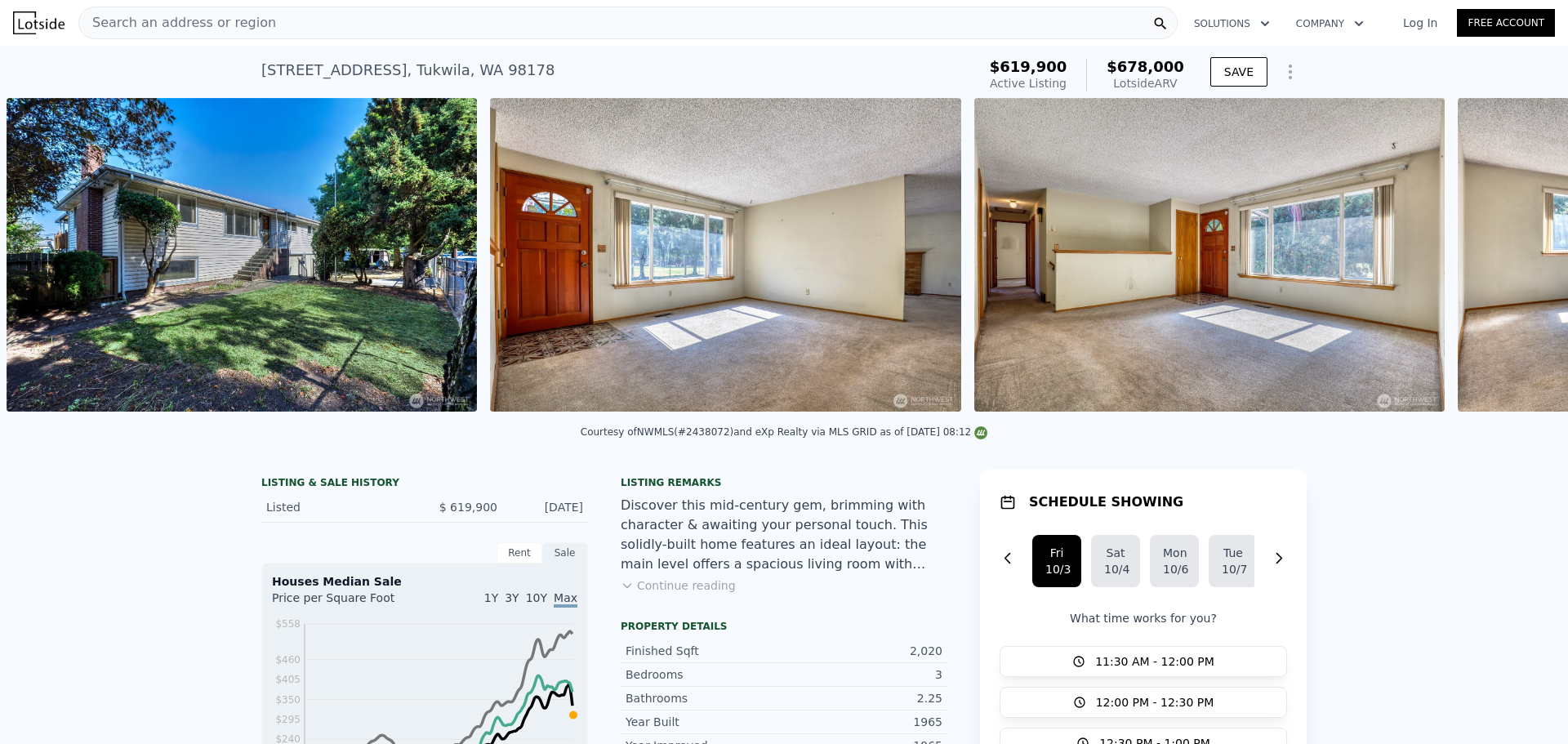
click at [1506, 264] on div "• + − • + − STREET VIEW Loading... SATELLITE VIEW" at bounding box center [784, 258] width 1568 height 320
click at [1509, 264] on icon at bounding box center [1525, 258] width 33 height 33
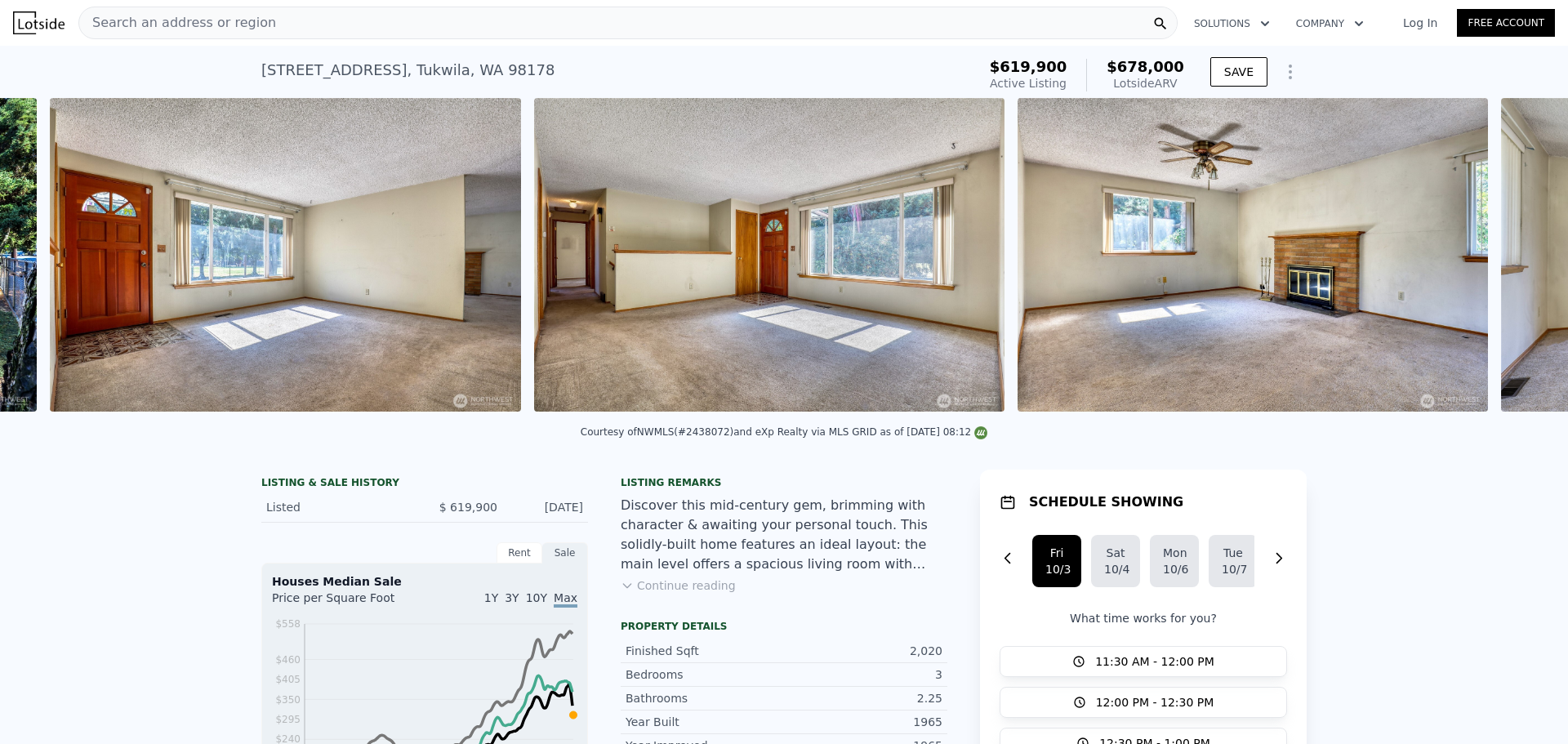
scroll to position [0, 1231]
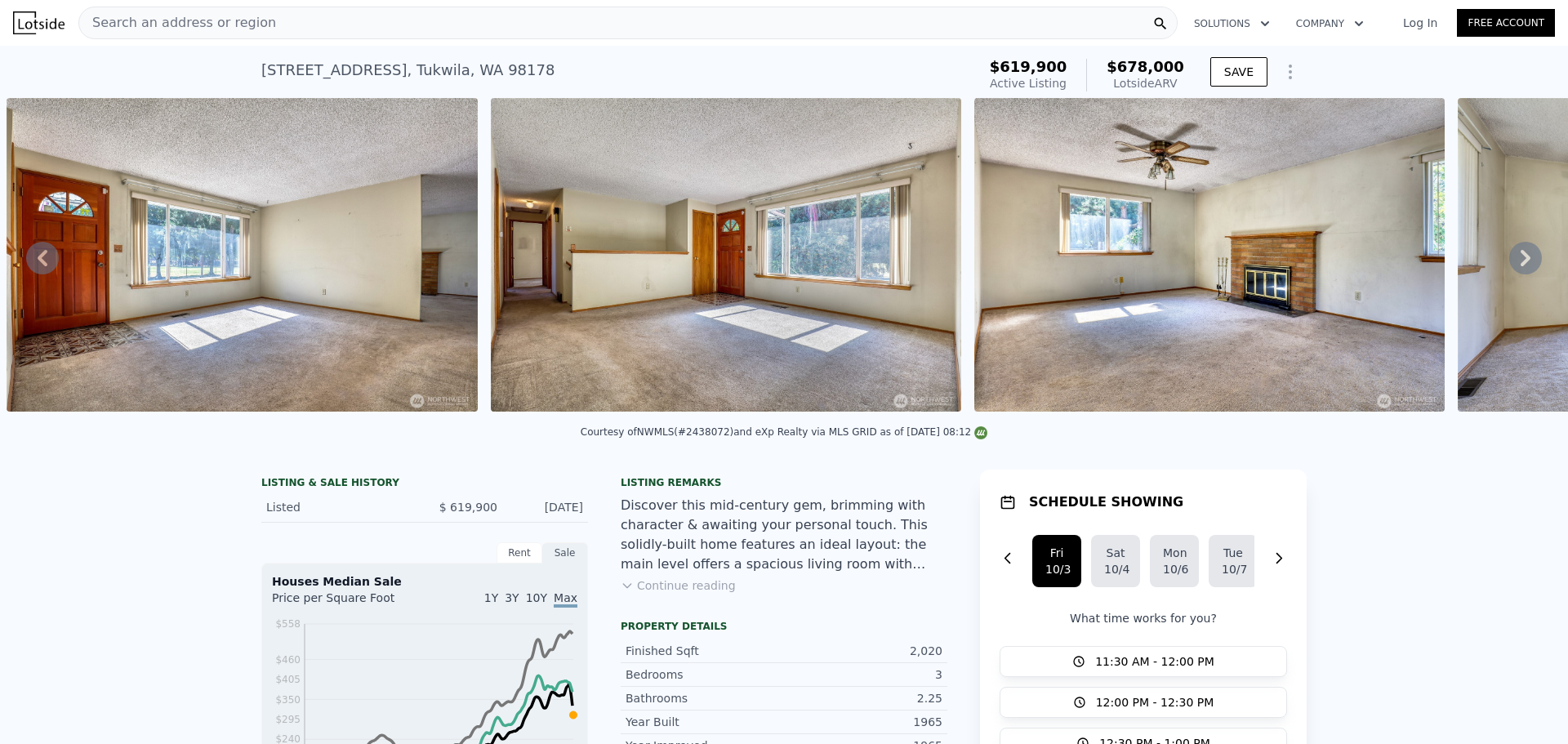
click at [1509, 264] on icon at bounding box center [1525, 258] width 33 height 33
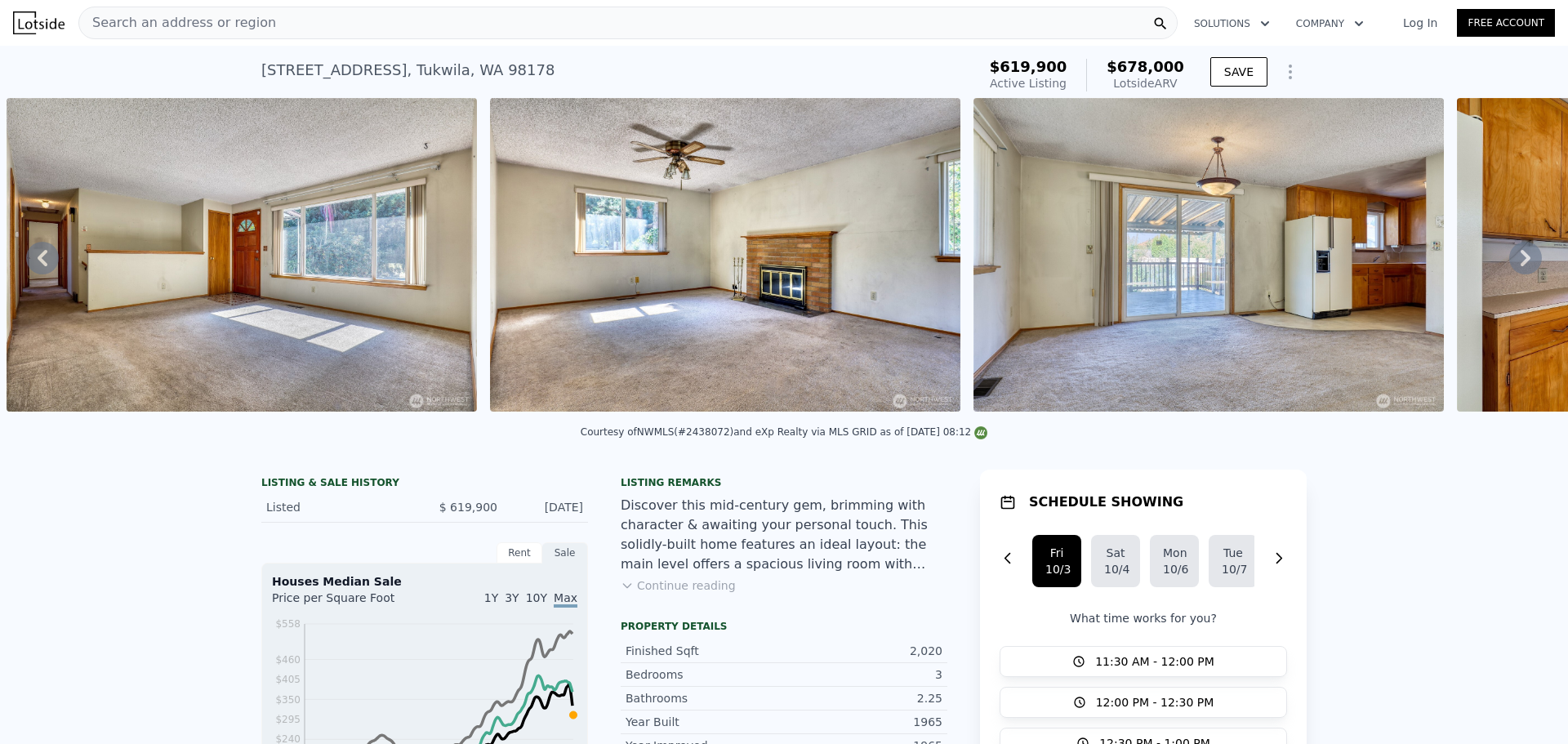
click at [1509, 264] on icon at bounding box center [1525, 258] width 33 height 33
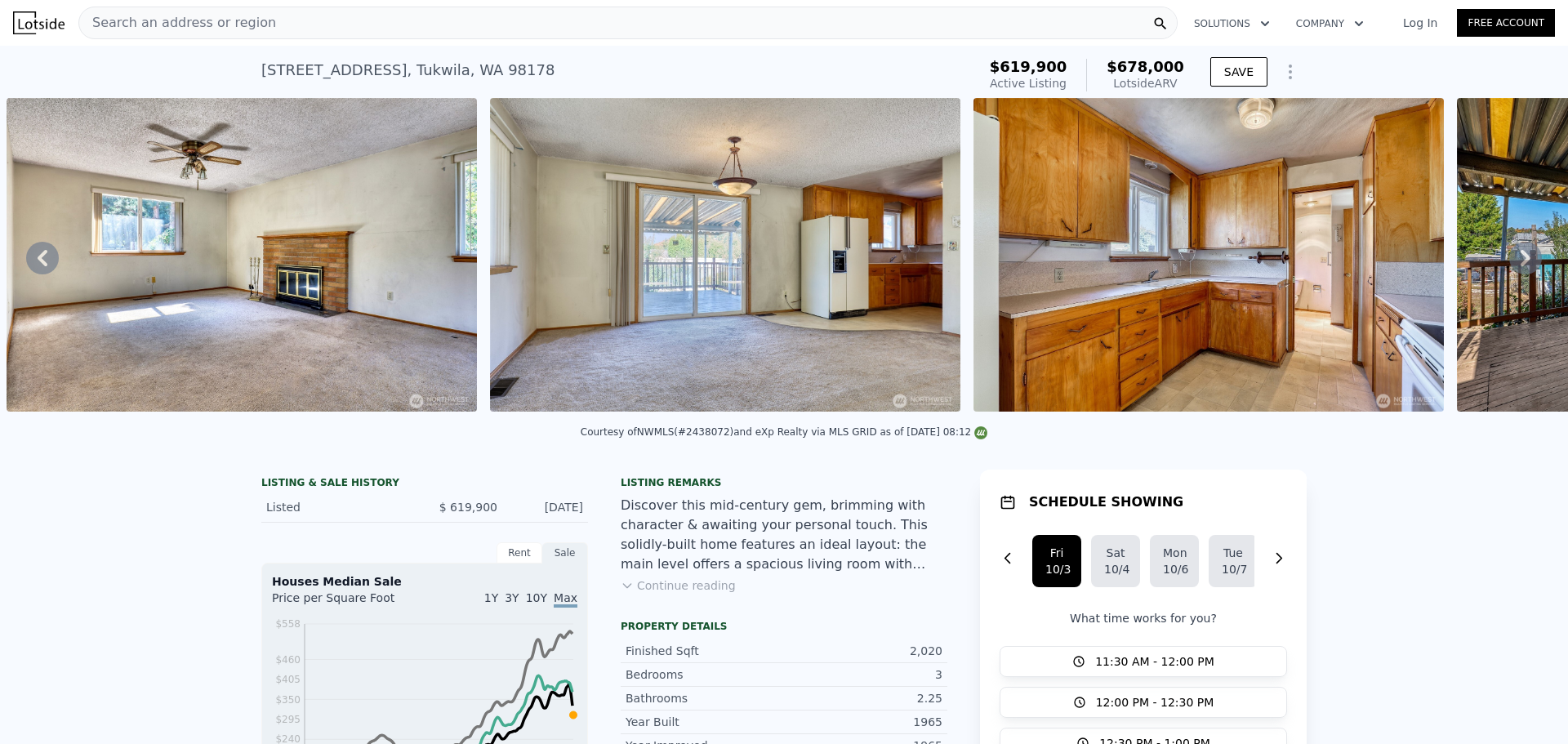
click at [1509, 264] on icon at bounding box center [1525, 258] width 33 height 33
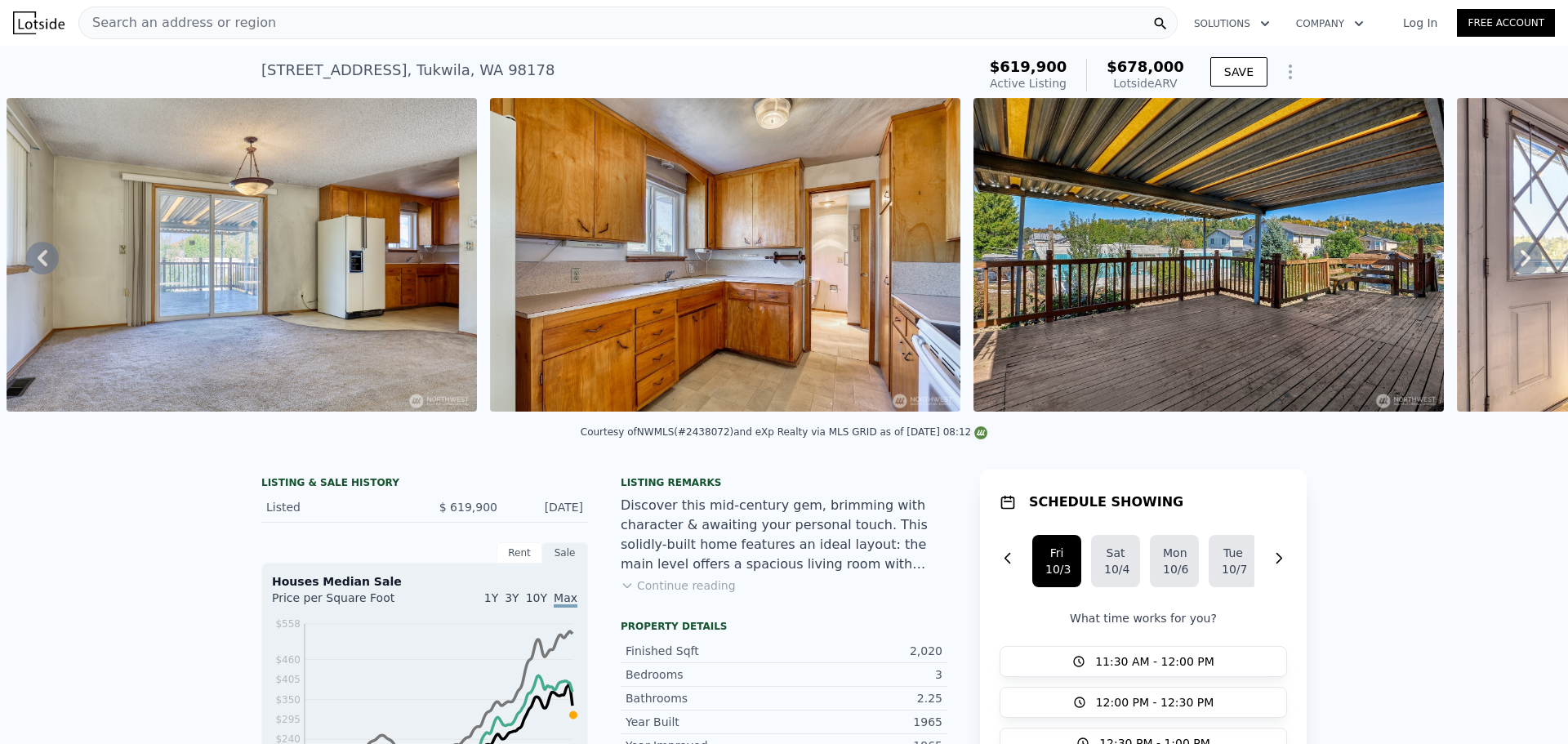
click at [1509, 264] on icon at bounding box center [1525, 258] width 33 height 33
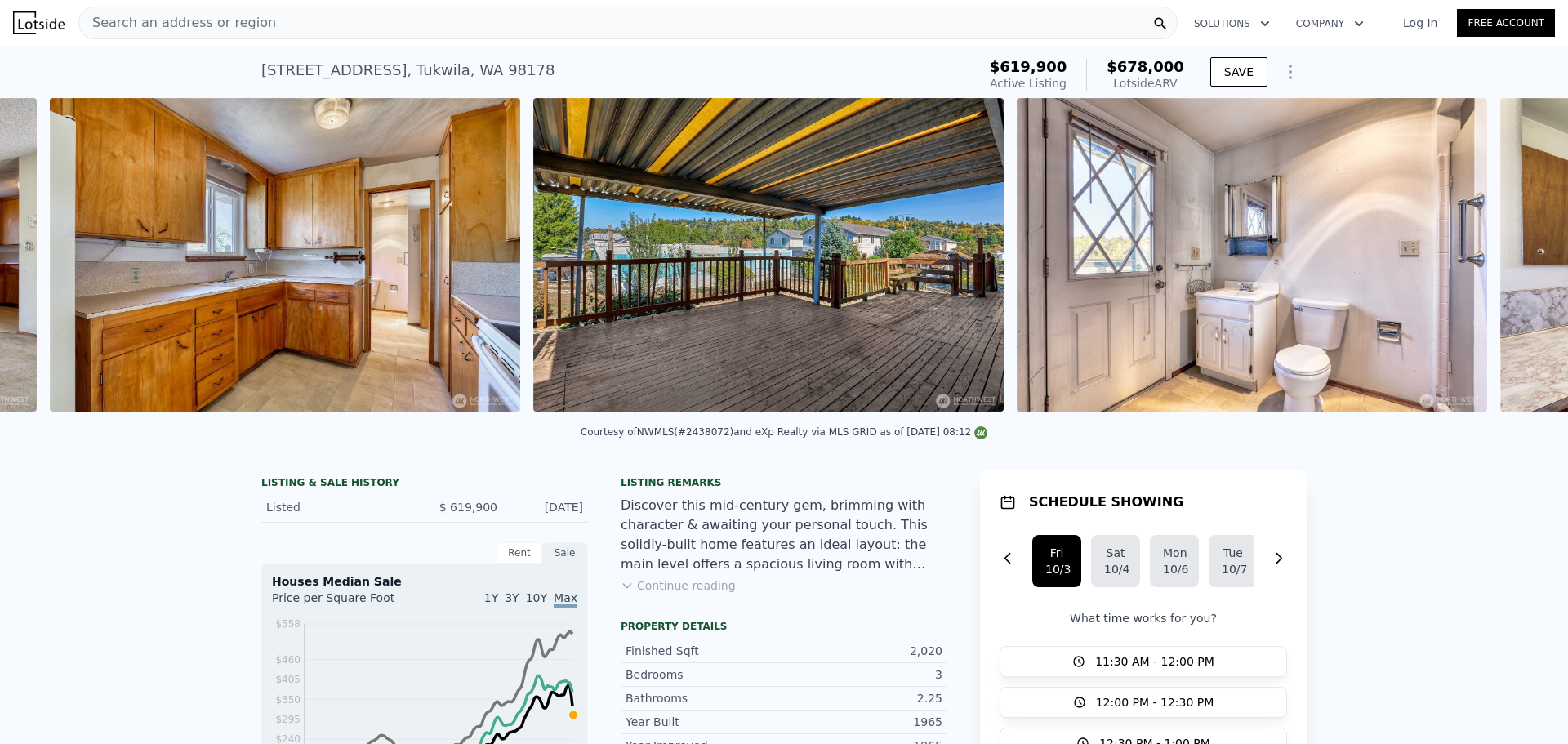
scroll to position [0, 3164]
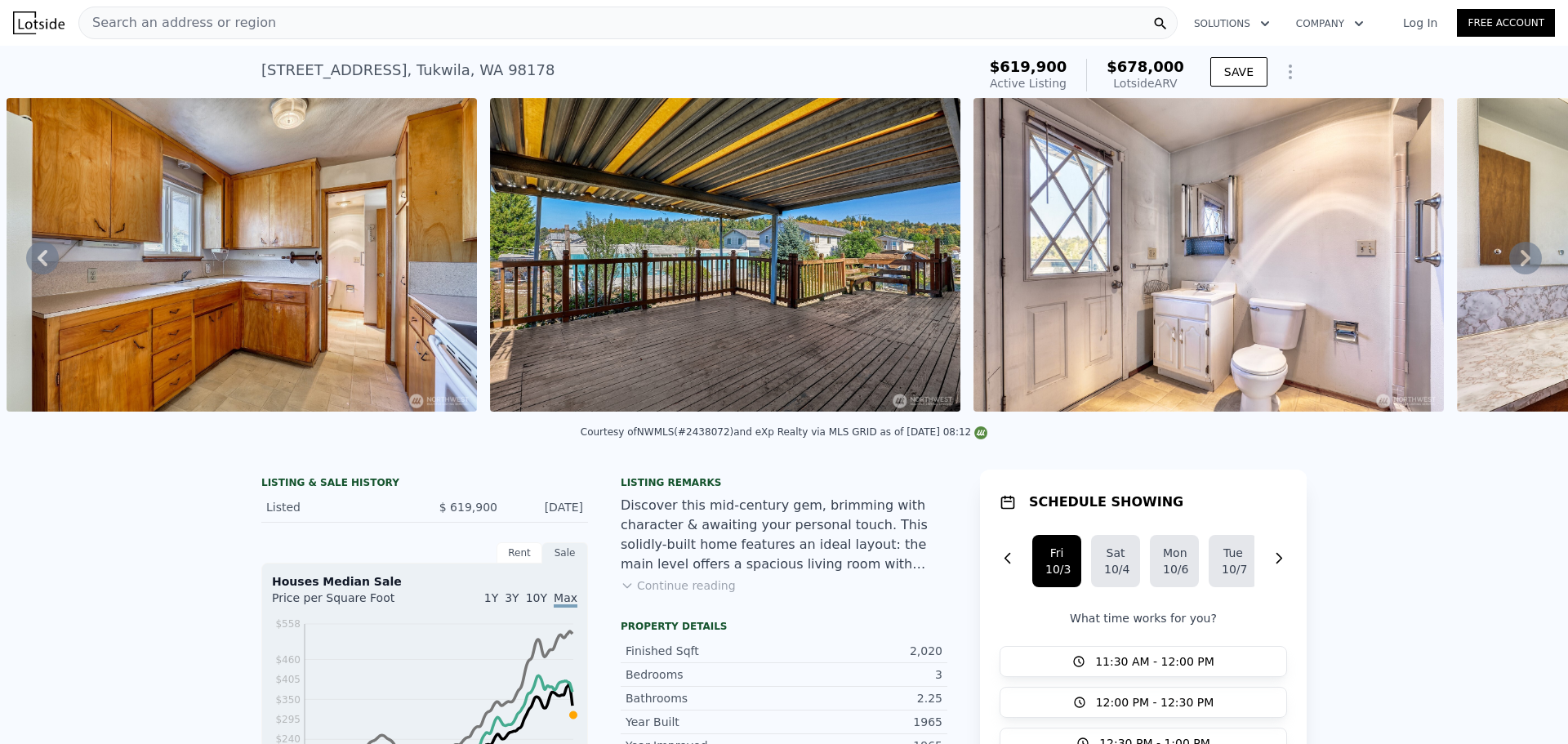
click at [1506, 264] on div "• + − • + − STREET VIEW Loading... SATELLITE VIEW" at bounding box center [784, 258] width 1568 height 320
click at [1509, 264] on icon at bounding box center [1525, 258] width 33 height 33
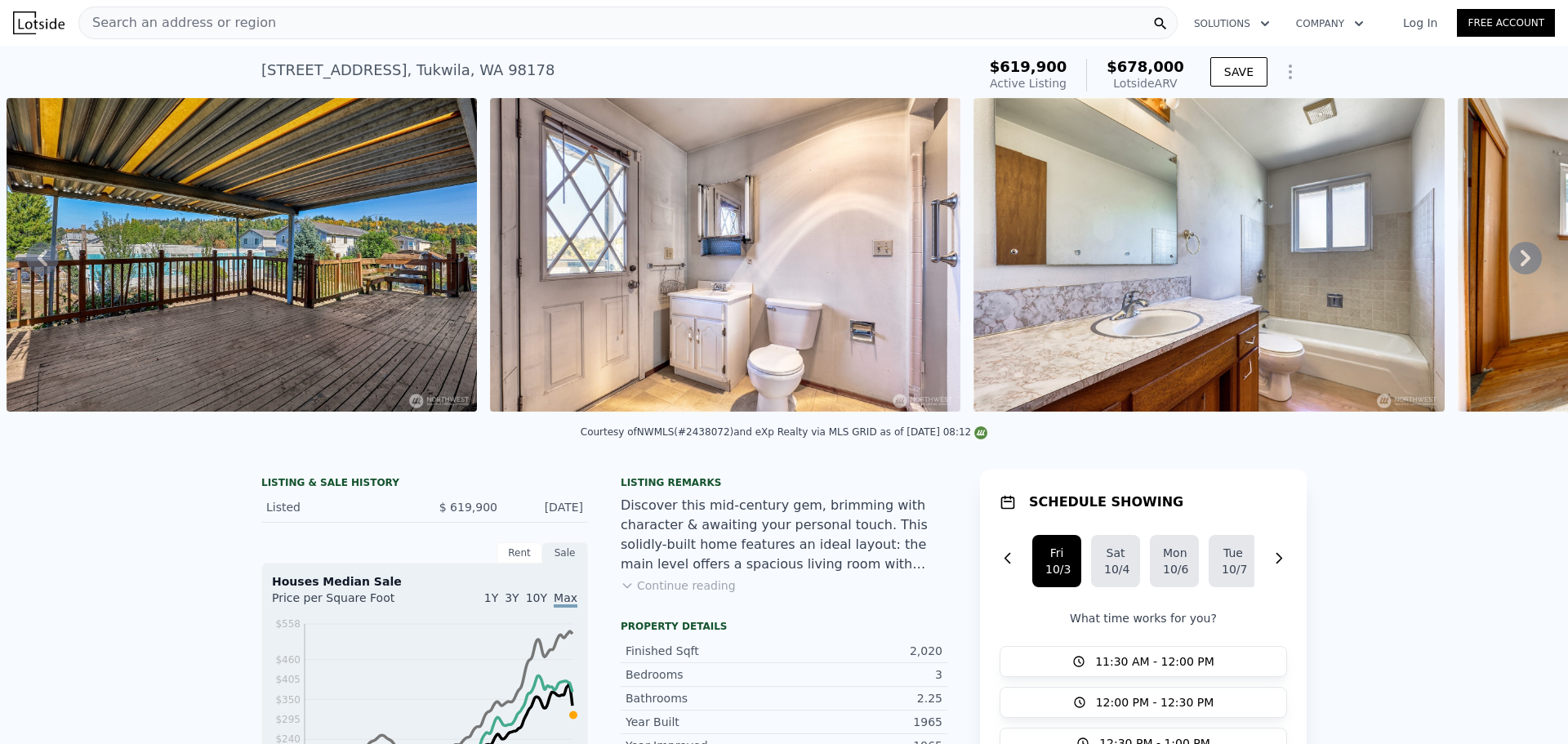
click at [1509, 266] on icon at bounding box center [1525, 258] width 33 height 33
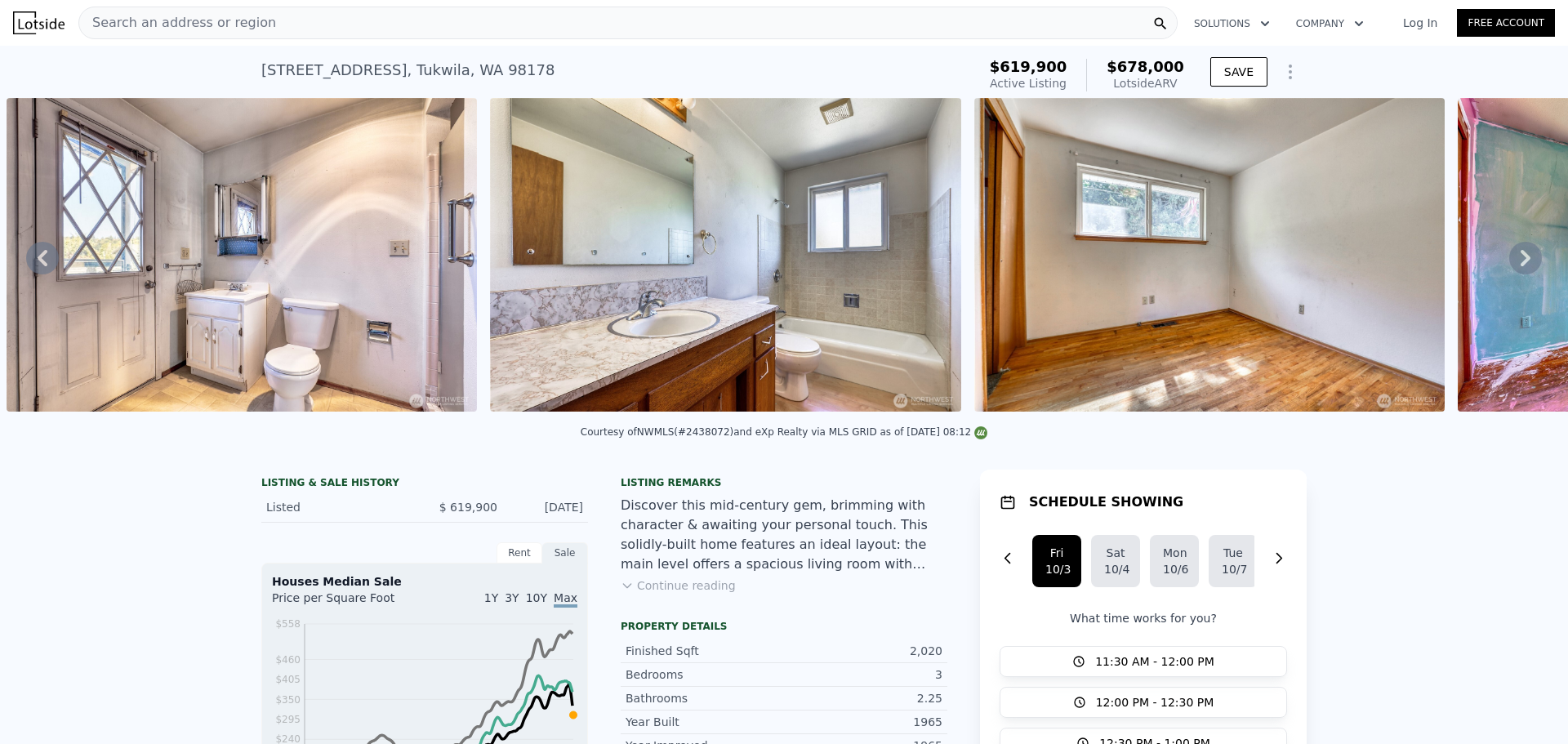
click at [1509, 266] on icon at bounding box center [1525, 258] width 33 height 33
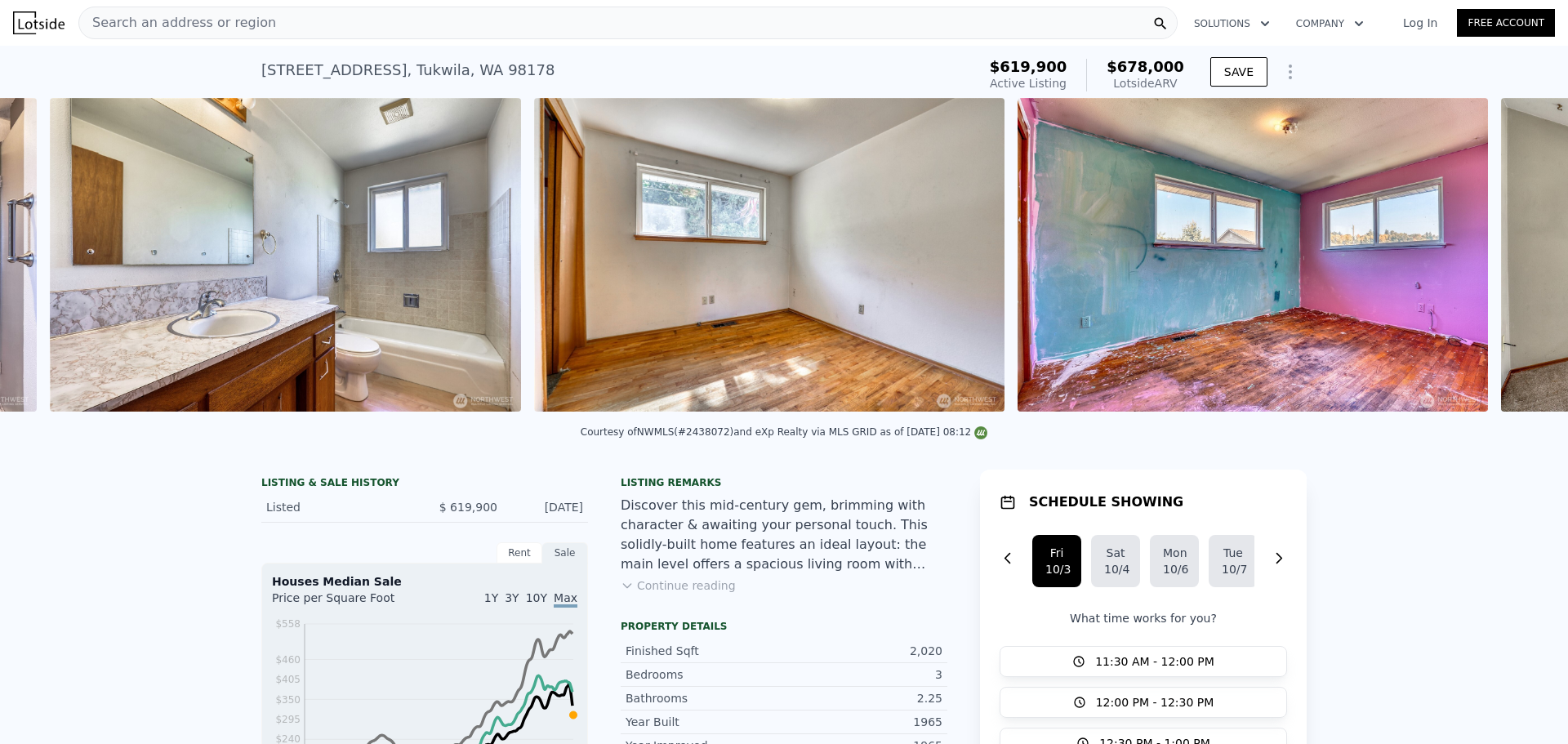
scroll to position [0, 4615]
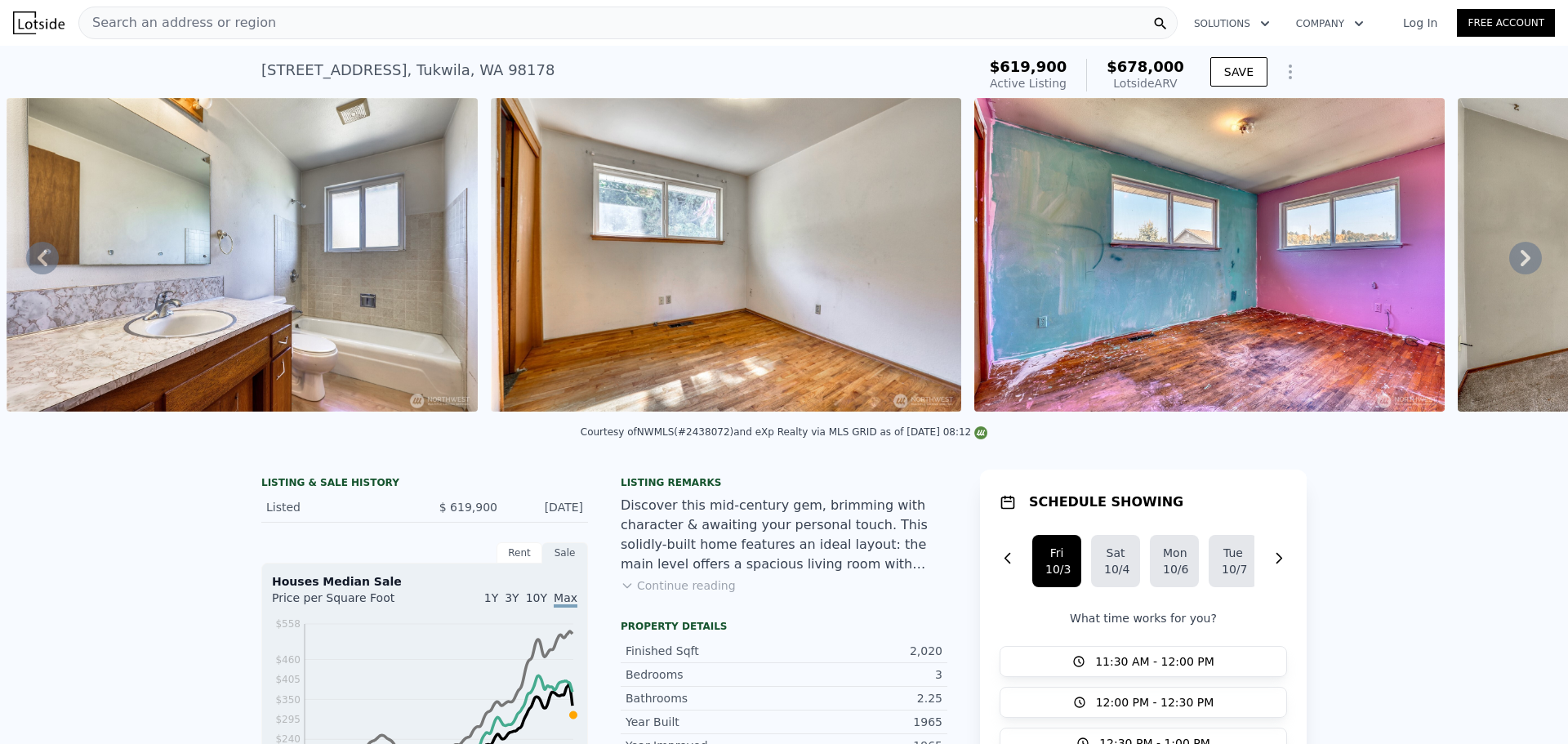
click at [1508, 266] on div "• + − • + − STREET VIEW Loading... SATELLITE VIEW" at bounding box center [784, 258] width 1568 height 320
click at [1509, 266] on icon at bounding box center [1525, 258] width 33 height 33
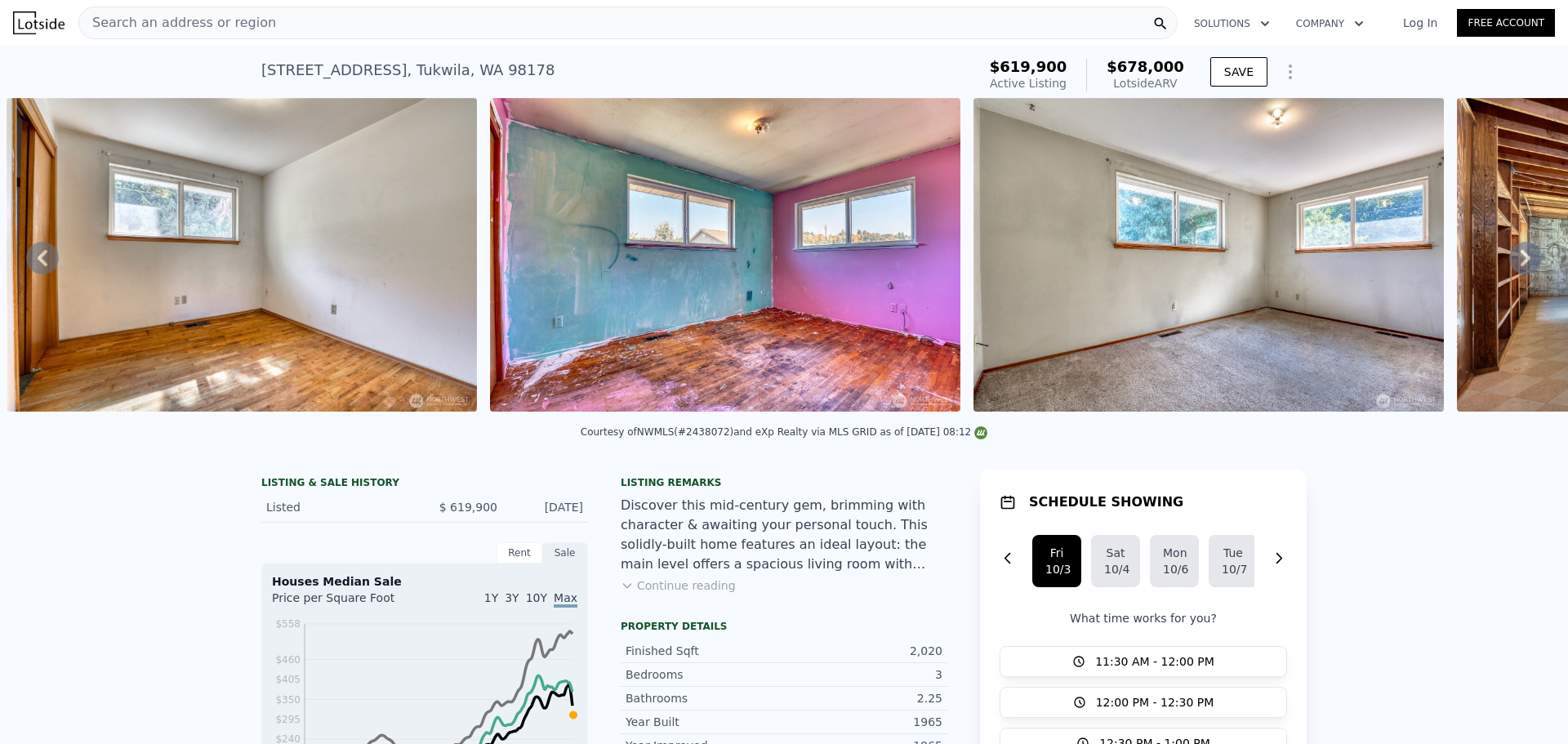
click at [1509, 266] on icon at bounding box center [1525, 258] width 33 height 33
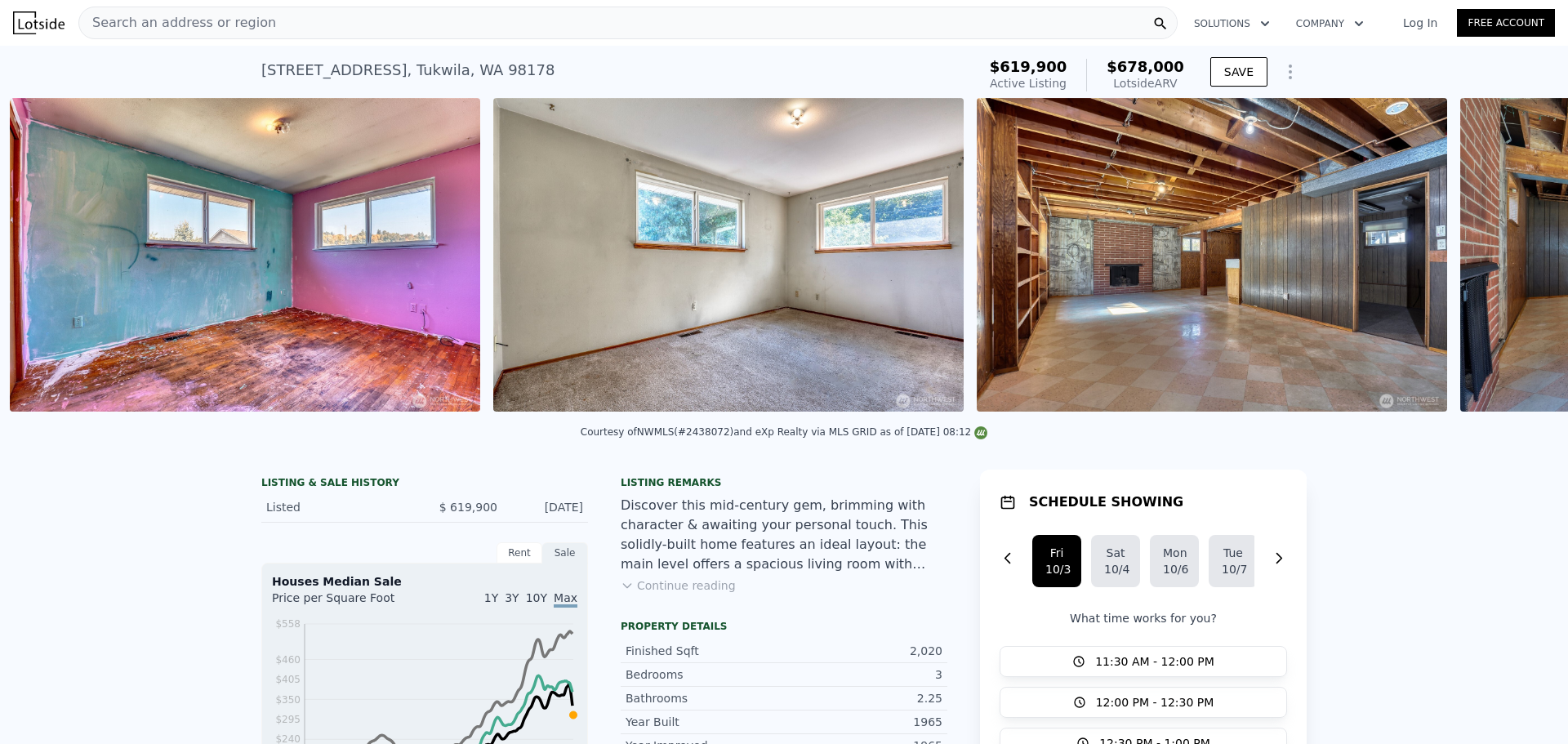
scroll to position [0, 5582]
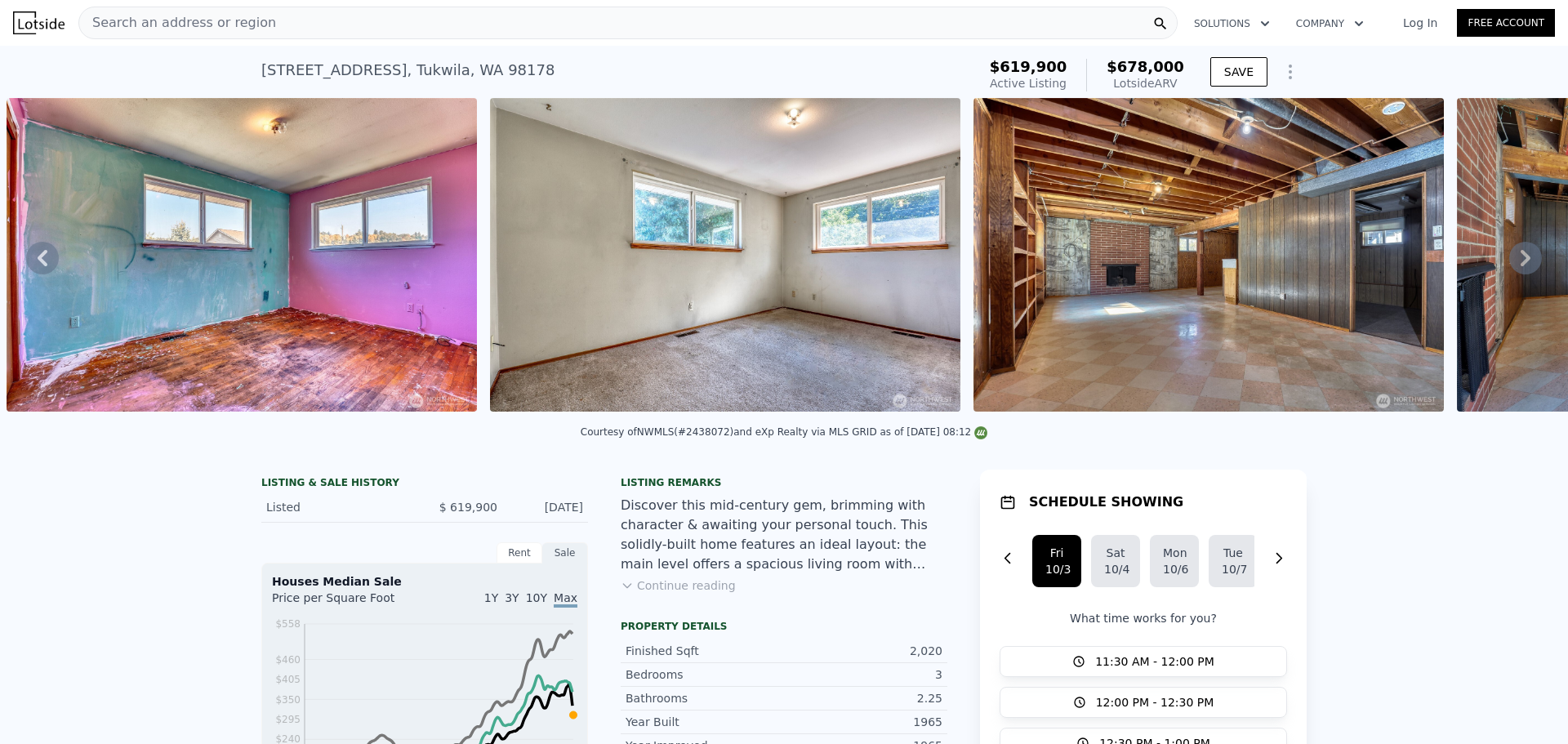
click at [1411, 279] on img at bounding box center [1208, 254] width 471 height 314
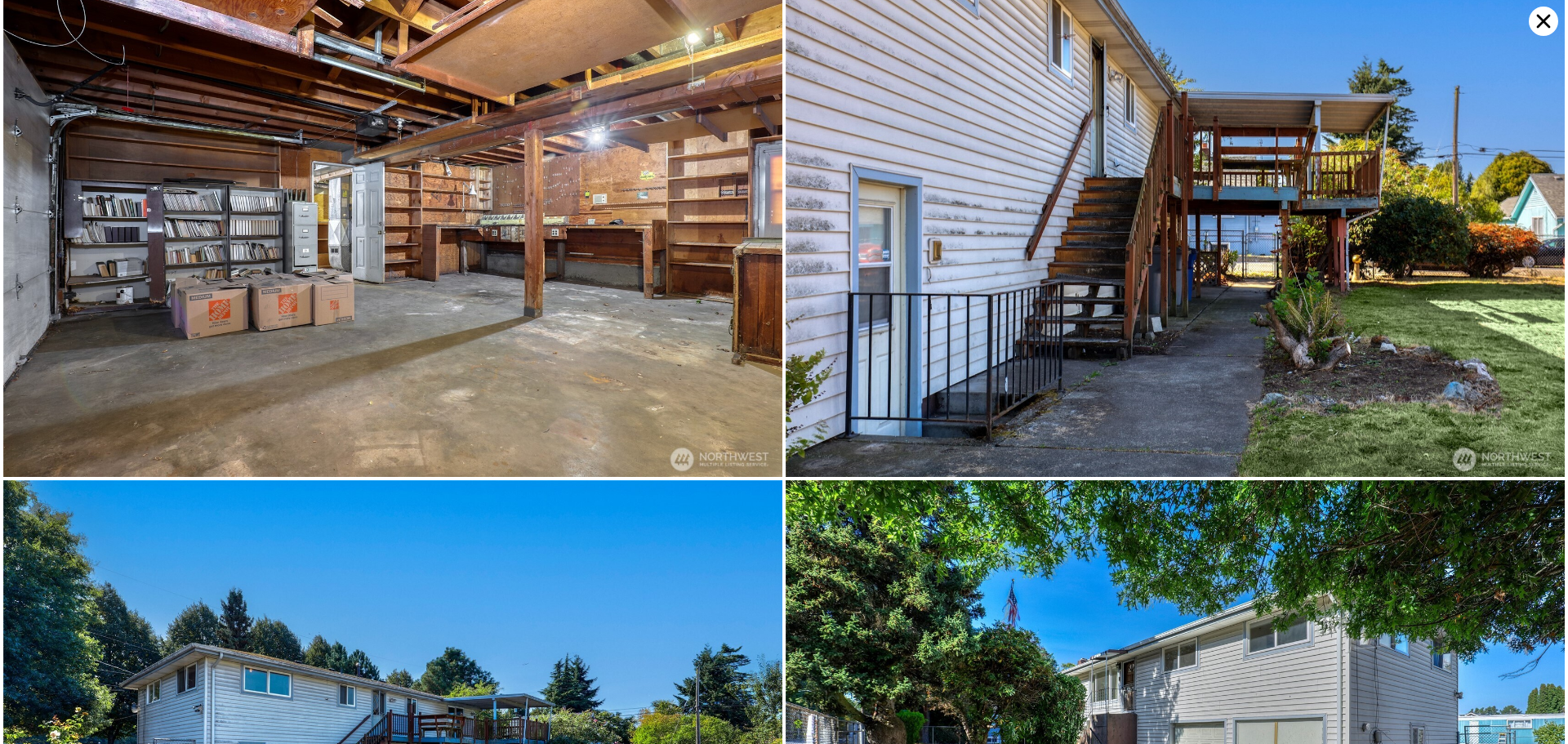
scroll to position [4149, 0]
